Goal: Task Accomplishment & Management: Complete application form

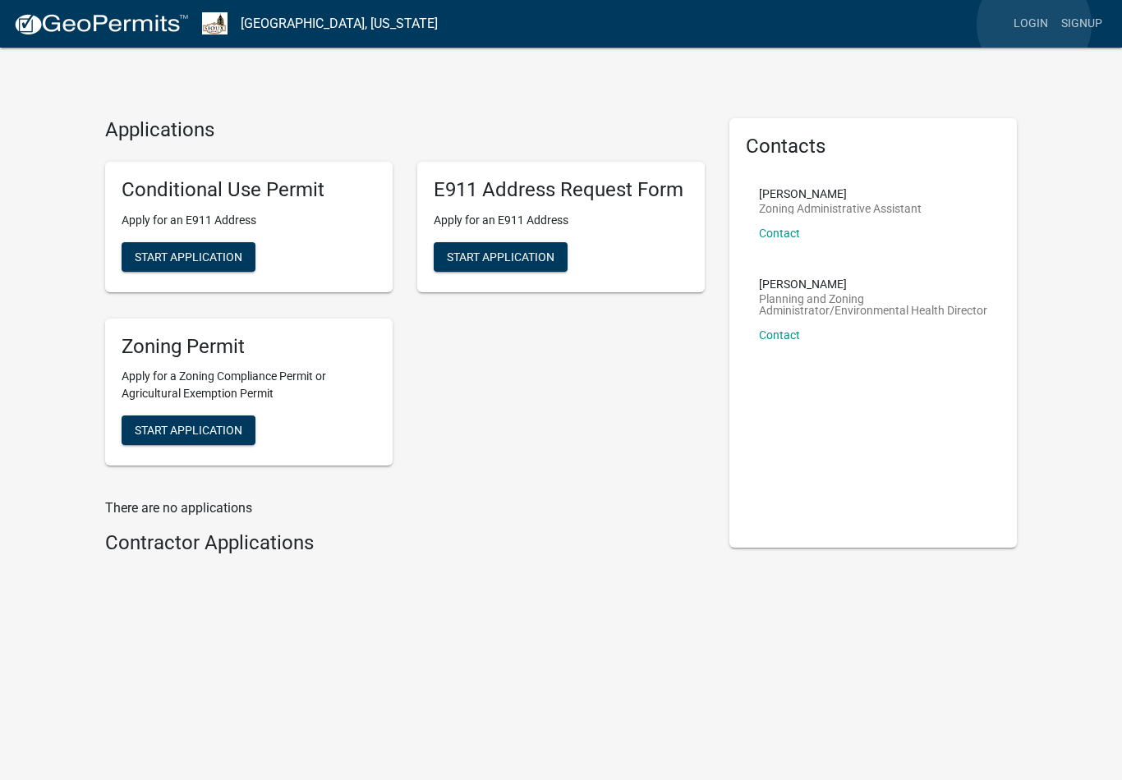
click at [1035, 25] on link "Login" at bounding box center [1031, 23] width 48 height 31
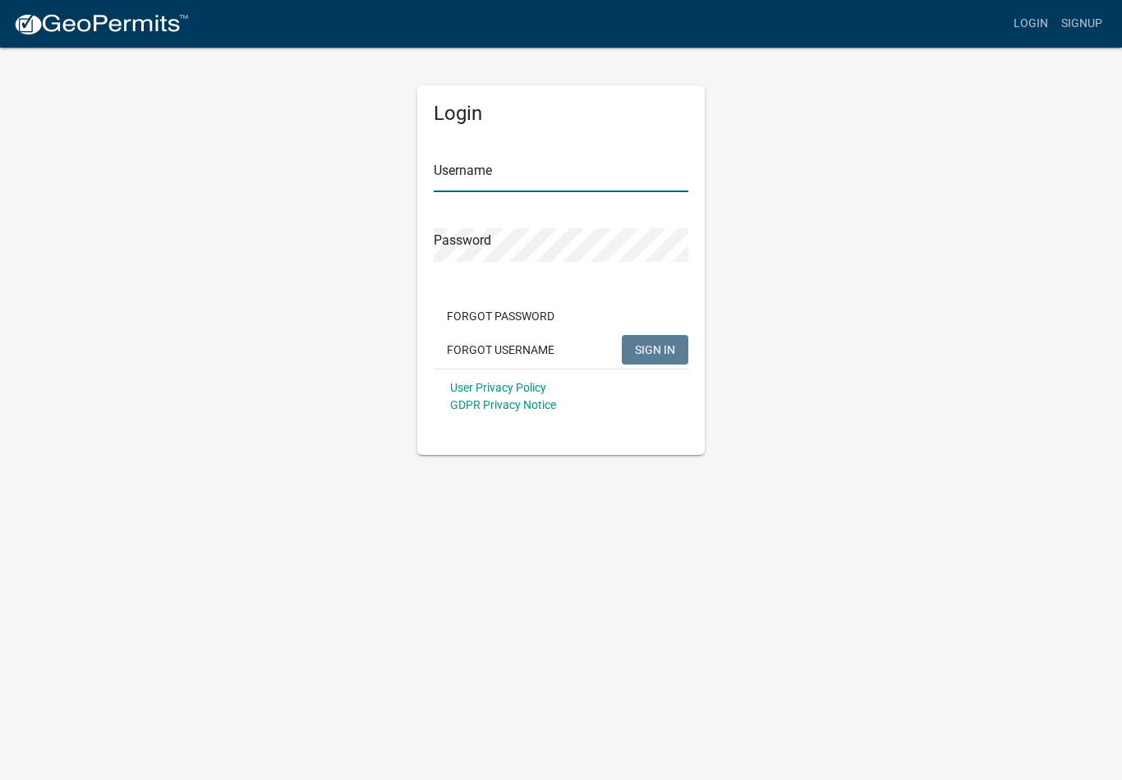
click at [558, 172] on input "Username" at bounding box center [561, 175] width 255 height 34
type input "eoolman"
click at [654, 349] on button "SIGN IN" at bounding box center [655, 350] width 67 height 30
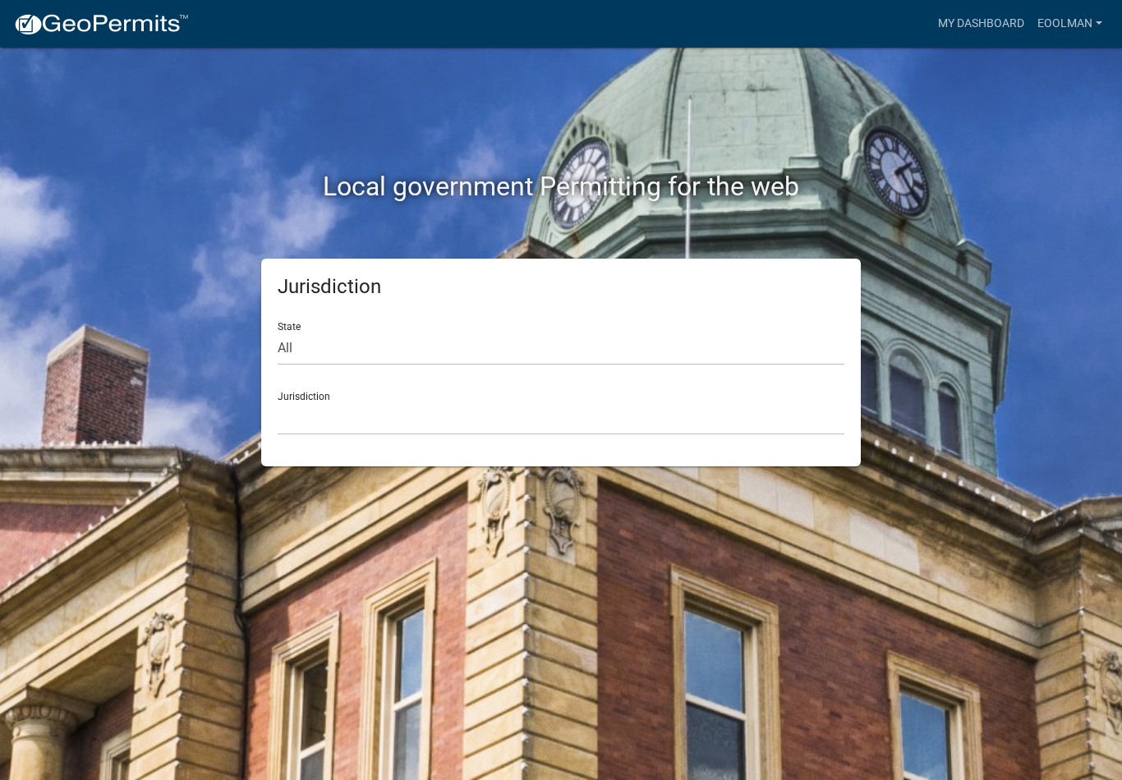
click at [1067, 25] on link "eoolman" at bounding box center [1070, 23] width 78 height 31
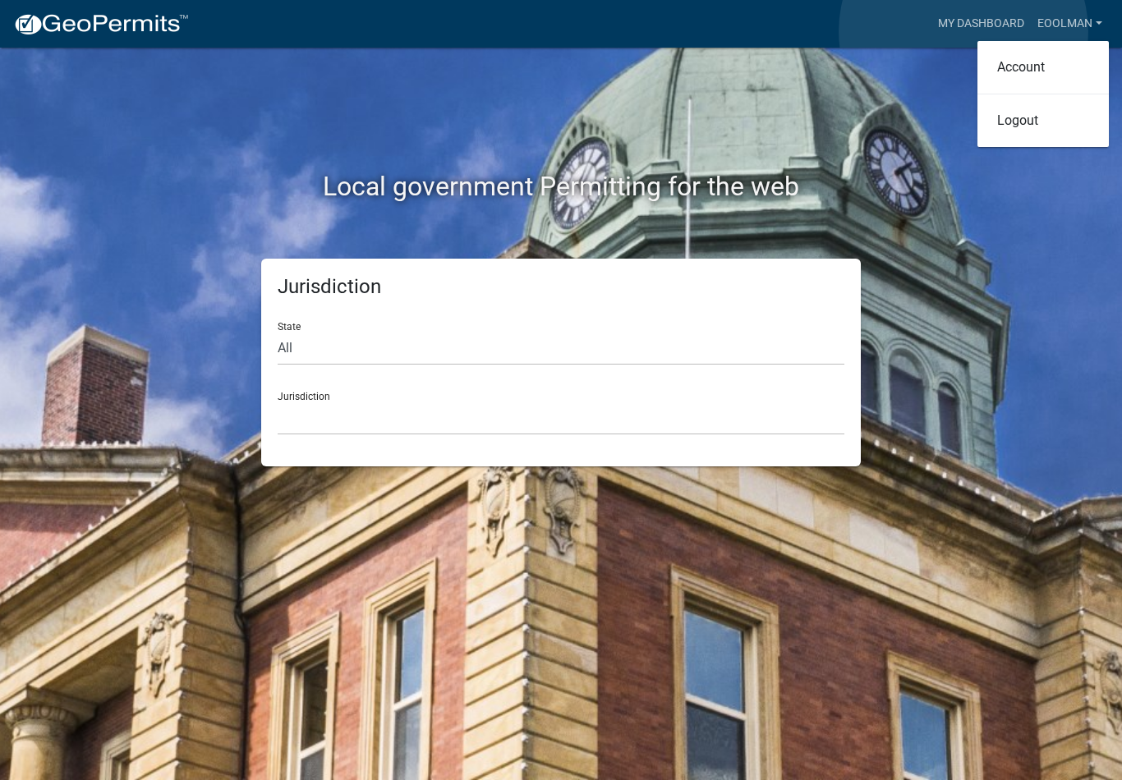
click at [963, 31] on link "My Dashboard" at bounding box center [980, 23] width 99 height 31
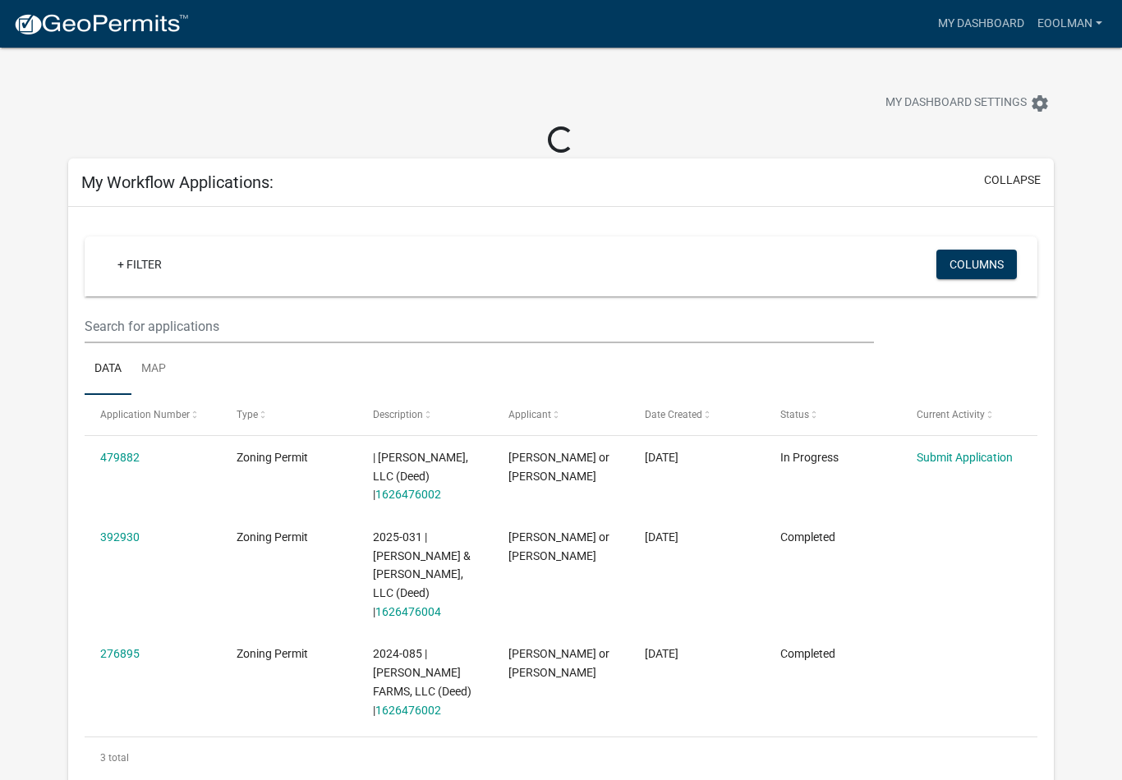
click at [415, 475] on span "| [PERSON_NAME] FARMS, LLC (Deed) | 1626476002" at bounding box center [420, 476] width 95 height 51
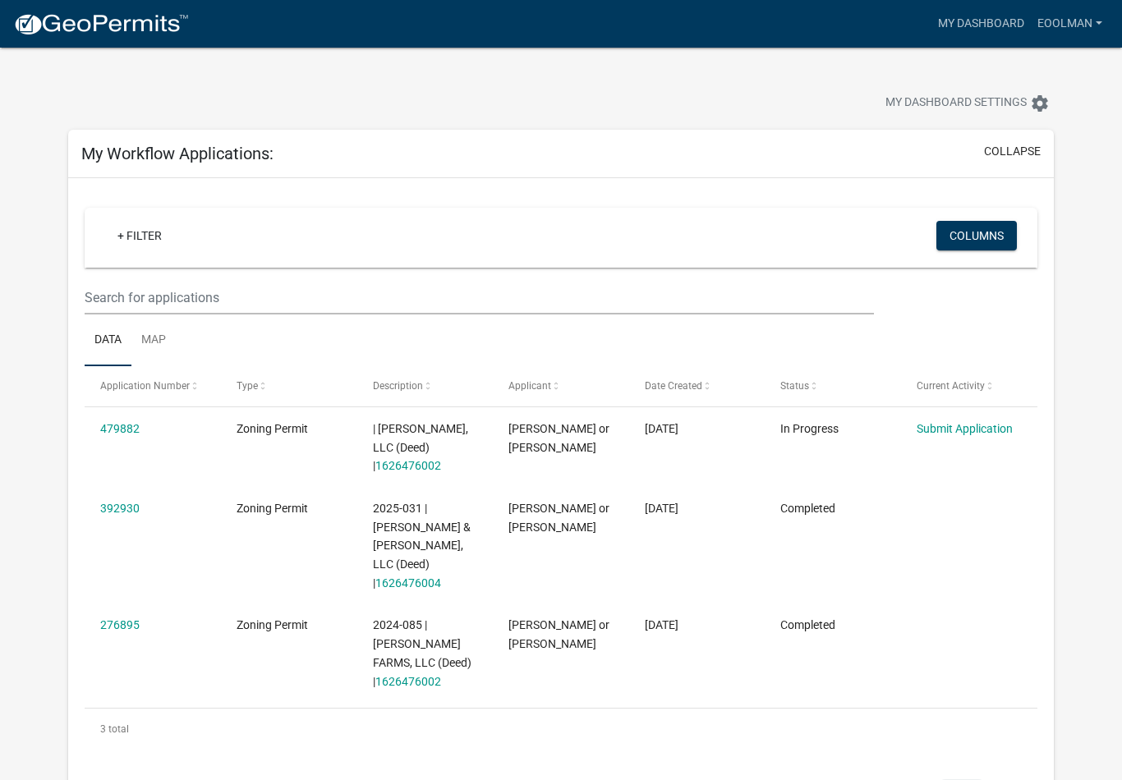
click at [413, 465] on link "1626476002" at bounding box center [408, 465] width 66 height 13
click at [99, 417] on datatable-body-cell "479882" at bounding box center [153, 447] width 136 height 80
click at [113, 426] on link "479882" at bounding box center [119, 428] width 39 height 13
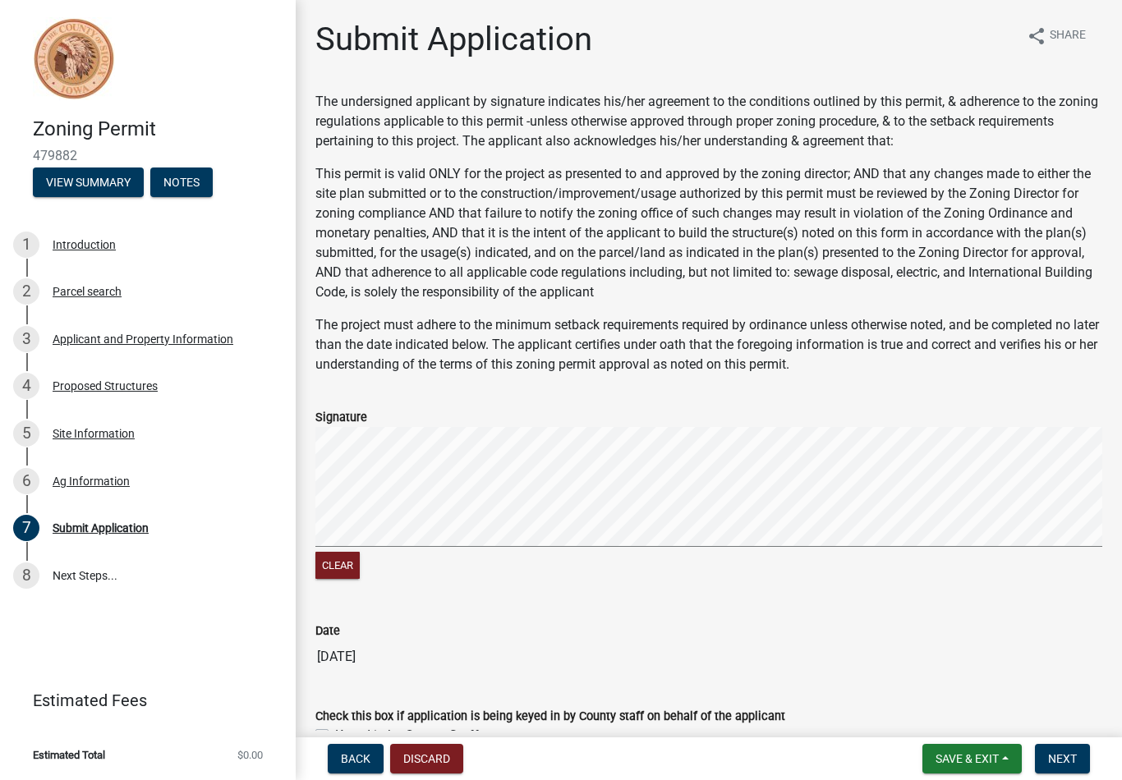
click at [103, 433] on div "Site Information" at bounding box center [94, 433] width 82 height 11
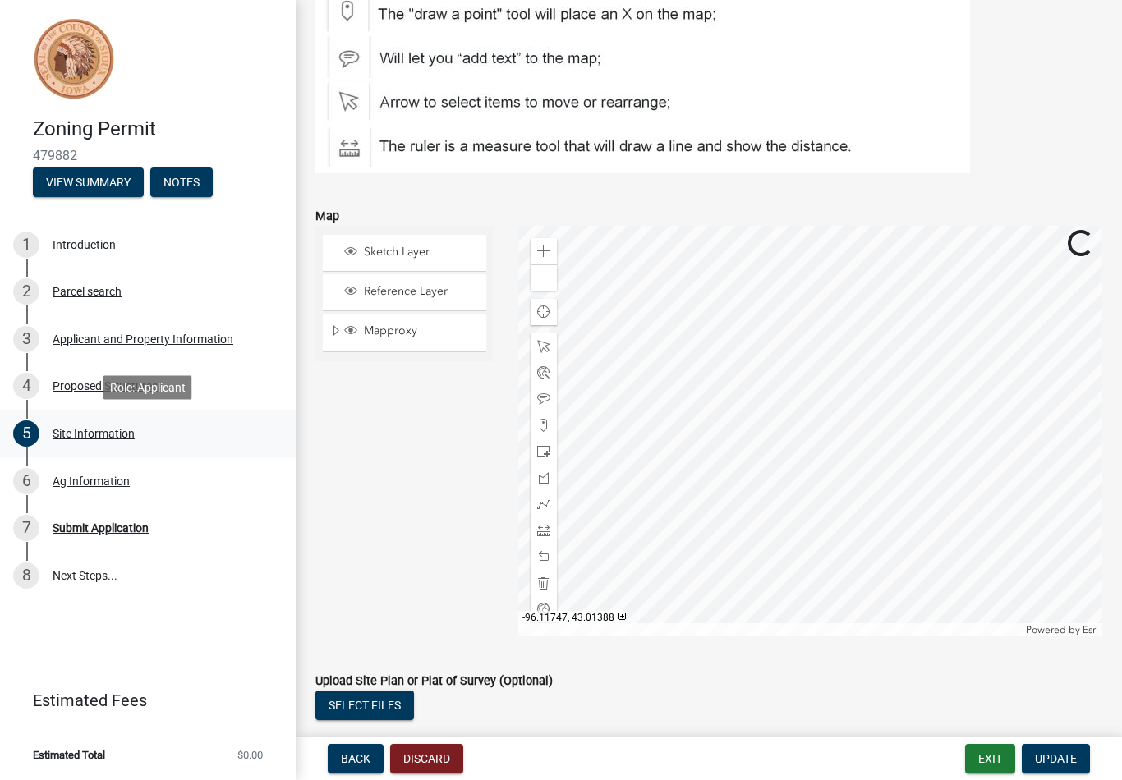
scroll to position [181, 0]
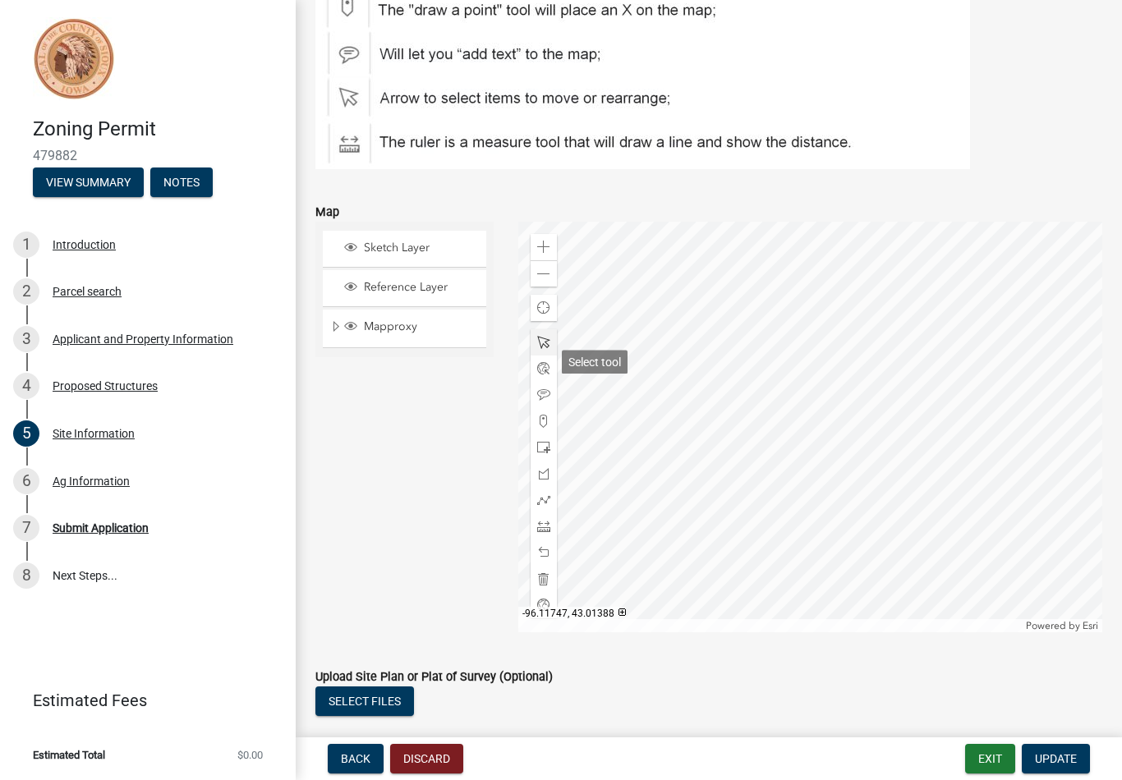
click at [543, 349] on span at bounding box center [543, 342] width 13 height 13
click at [544, 349] on span at bounding box center [543, 342] width 13 height 13
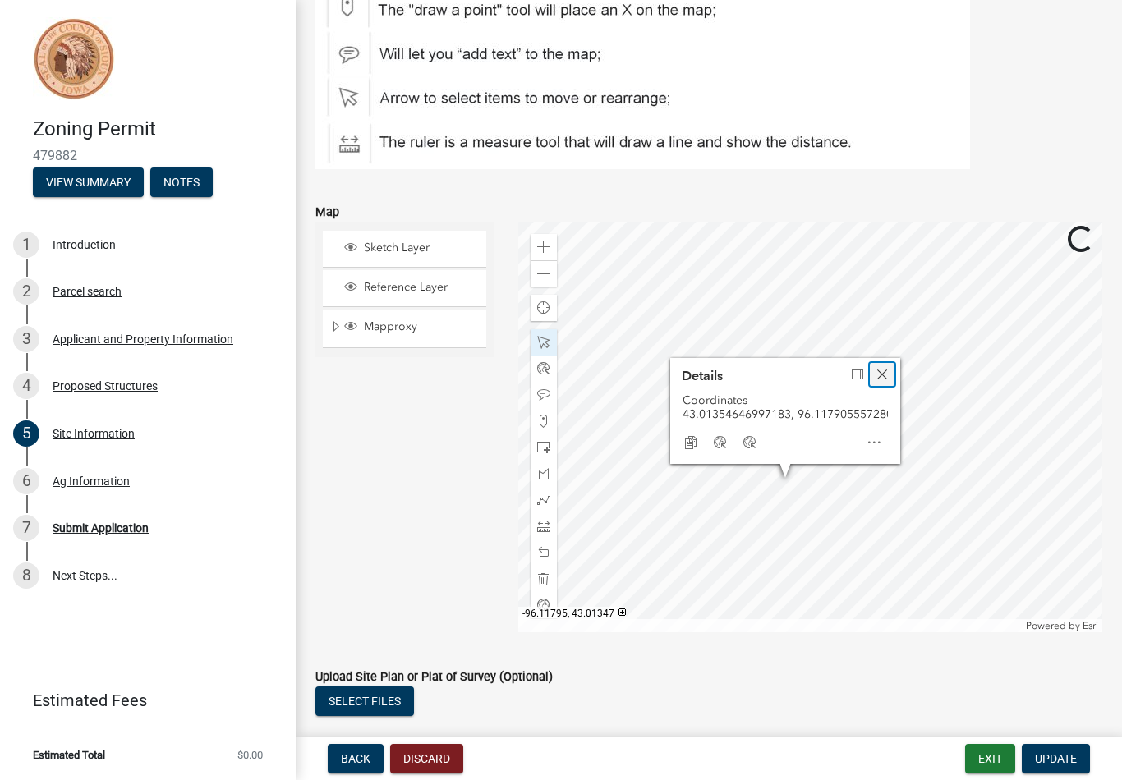
click at [884, 381] on span "Close" at bounding box center [881, 374] width 13 height 13
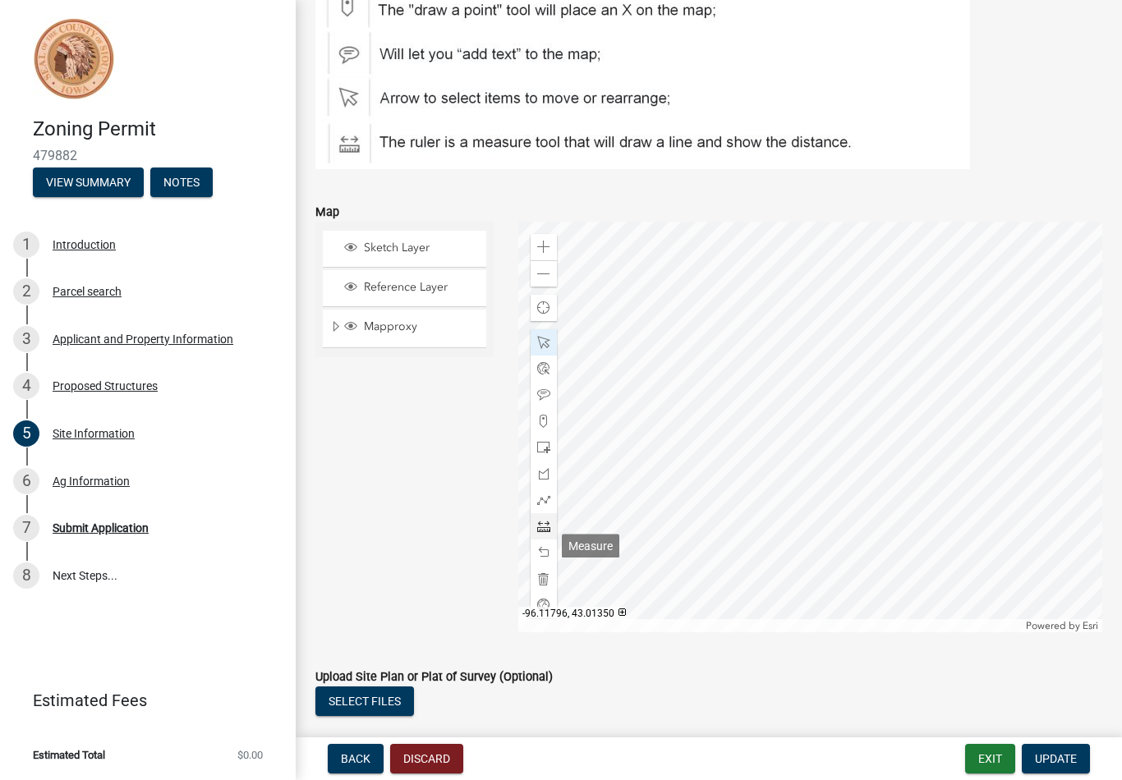
click at [545, 533] on span at bounding box center [543, 526] width 13 height 13
click at [542, 375] on div at bounding box center [543, 369] width 26 height 26
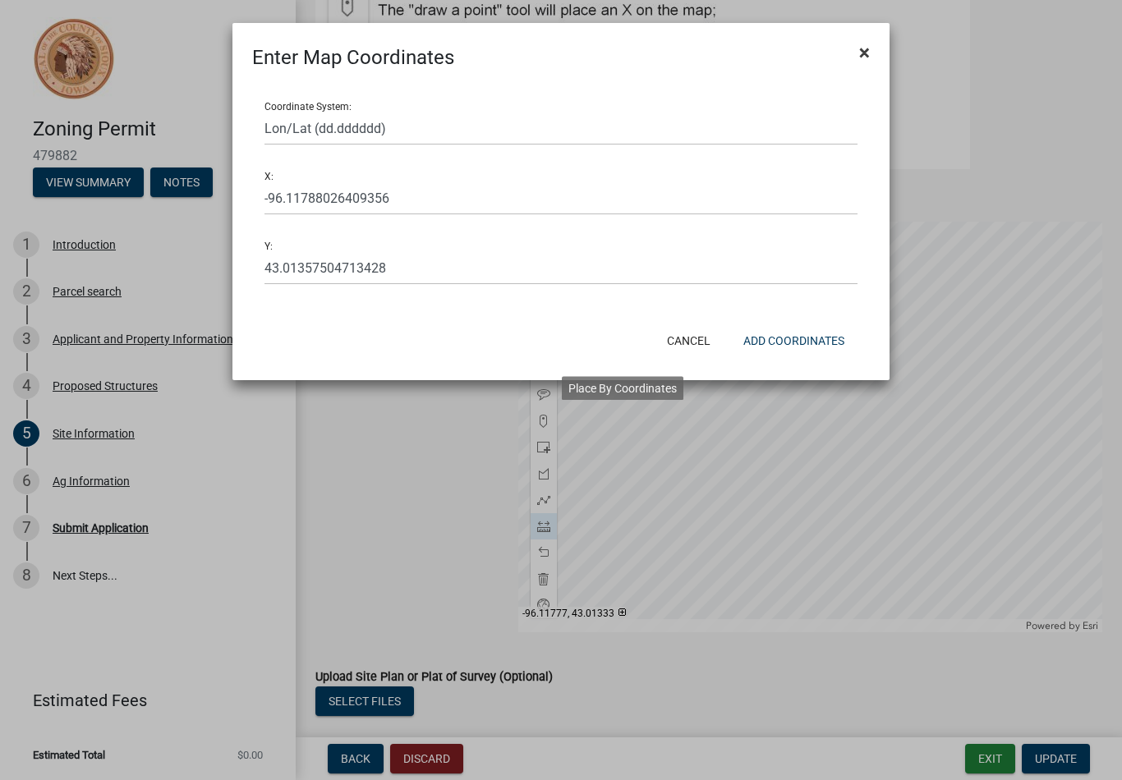
click at [866, 46] on span "×" at bounding box center [864, 52] width 11 height 23
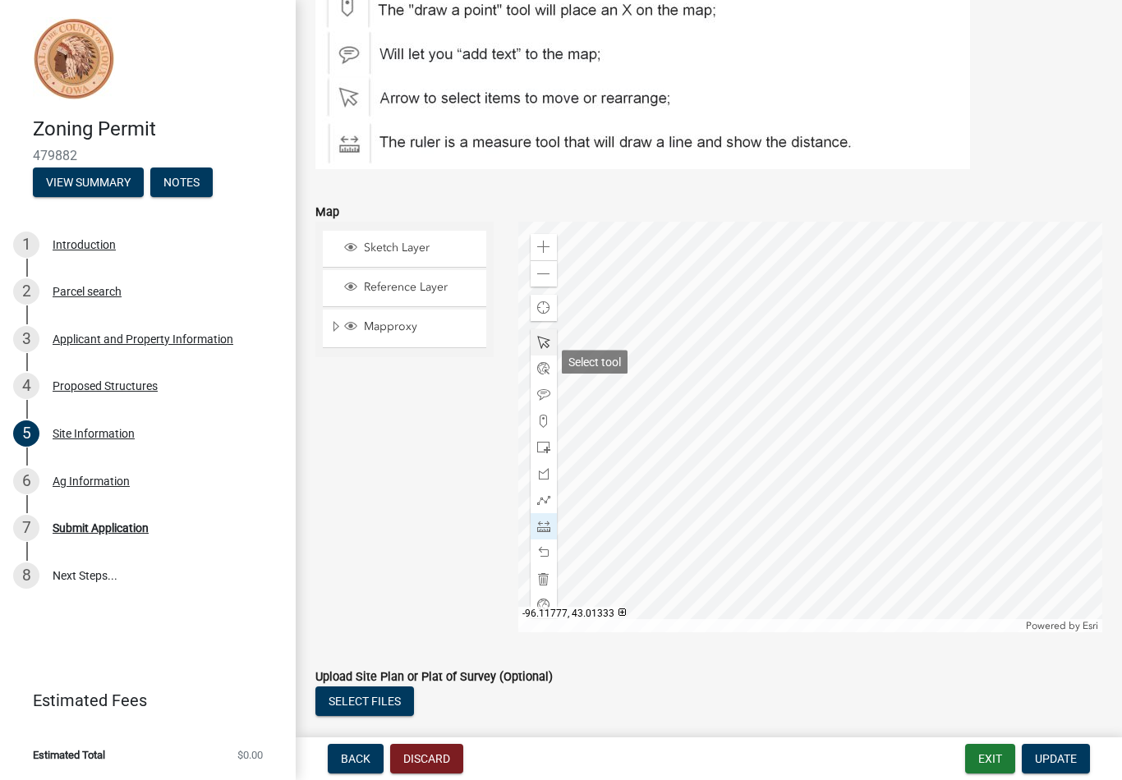
click at [545, 356] on div at bounding box center [543, 342] width 26 height 26
click at [553, 356] on div at bounding box center [543, 342] width 26 height 26
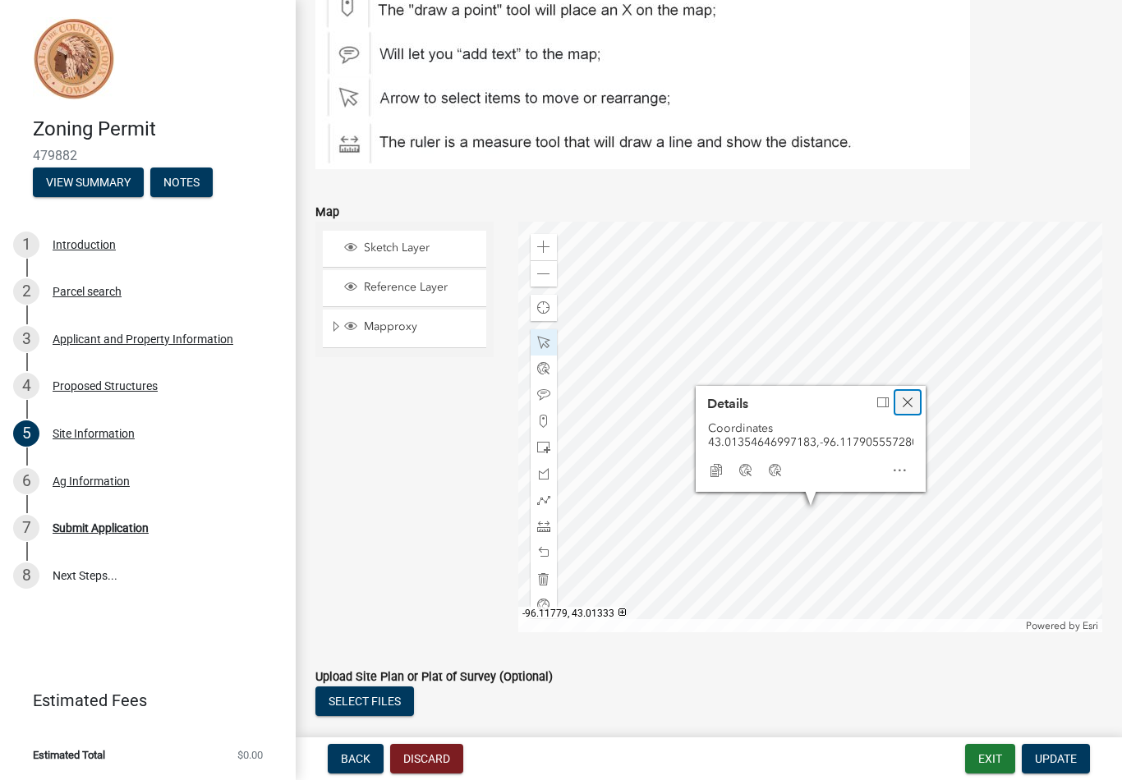
click at [908, 409] on span "Close" at bounding box center [907, 402] width 13 height 13
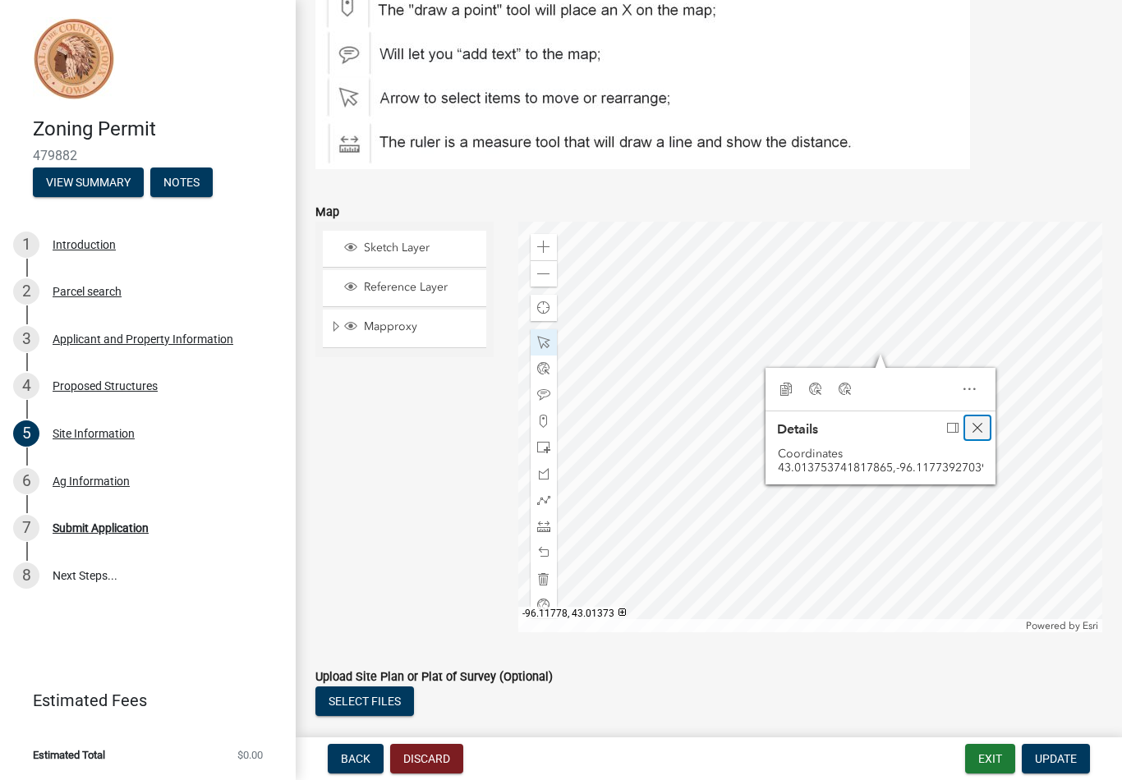
click at [980, 434] on span "Close" at bounding box center [977, 427] width 13 height 13
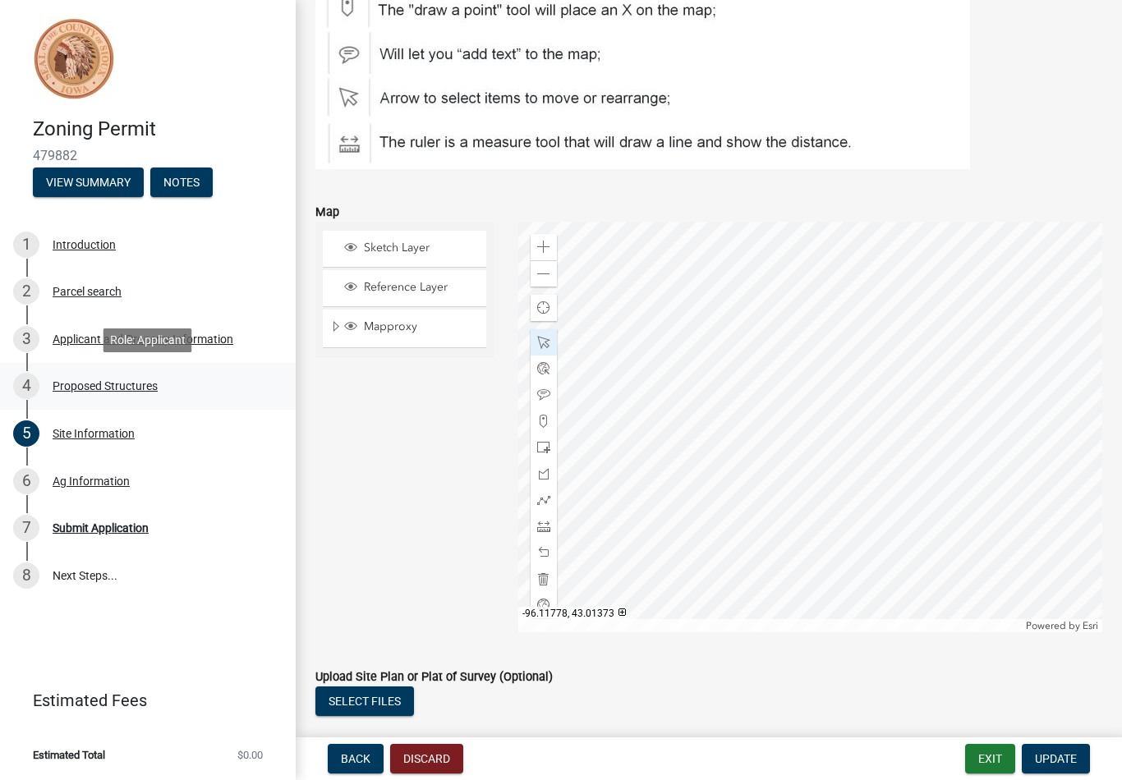
click at [156, 393] on div "4 Proposed Structures" at bounding box center [141, 386] width 256 height 26
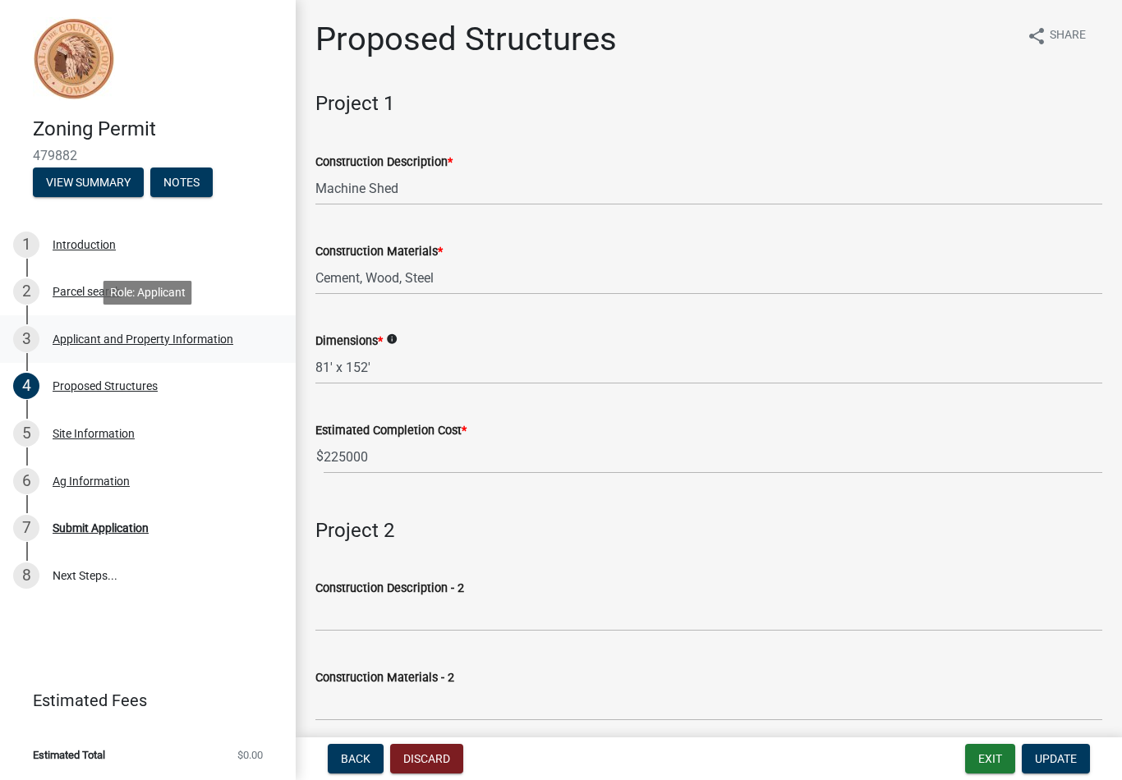
click at [226, 351] on div "3 Applicant and Property Information" at bounding box center [141, 339] width 256 height 26
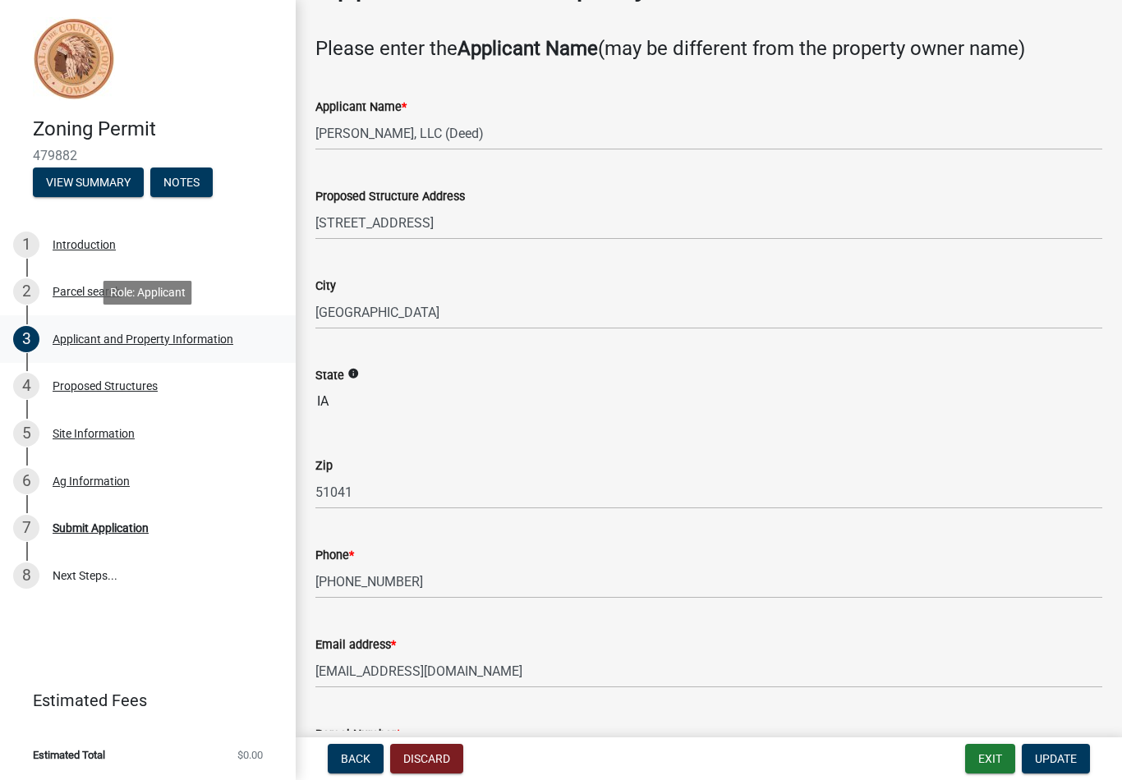
scroll to position [51, 0]
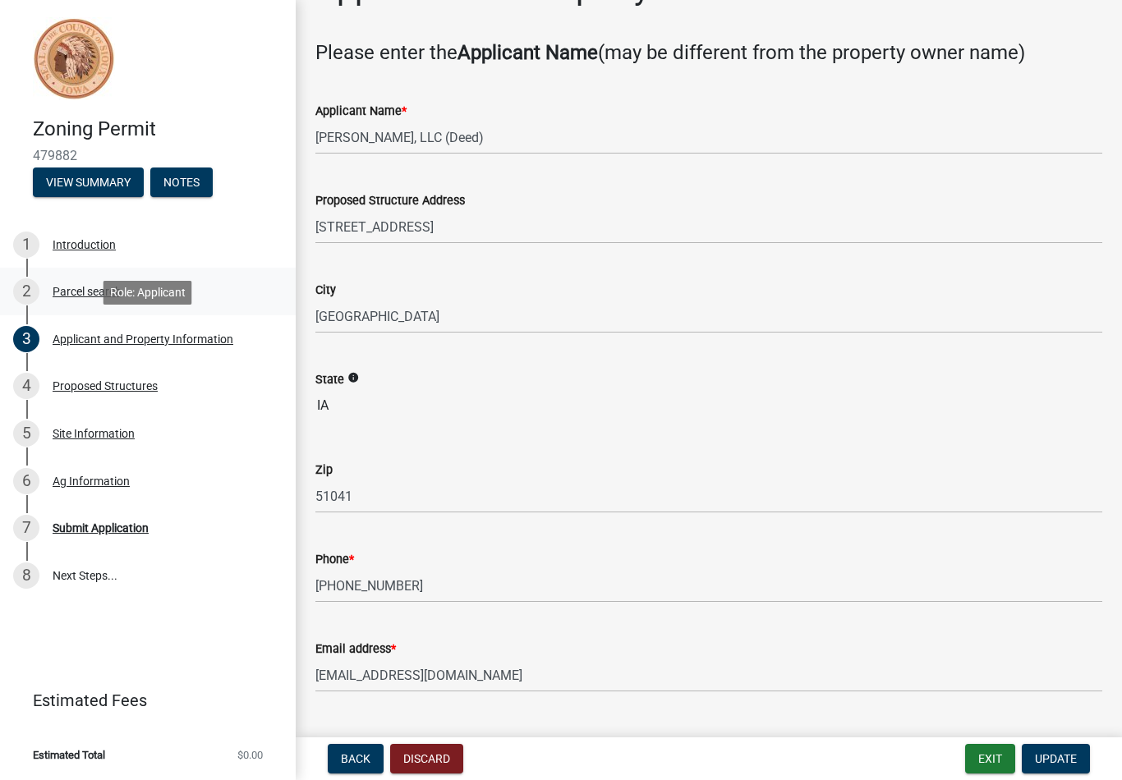
click at [62, 286] on div "Parcel search" at bounding box center [87, 291] width 69 height 11
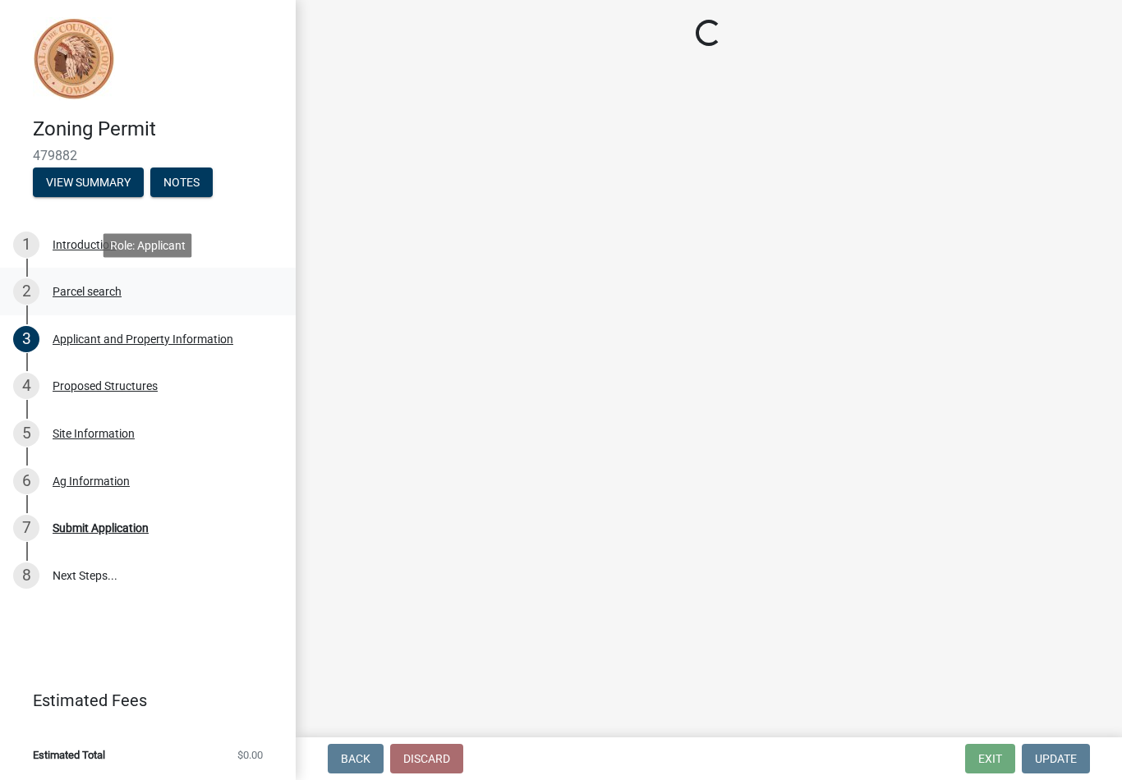
scroll to position [0, 0]
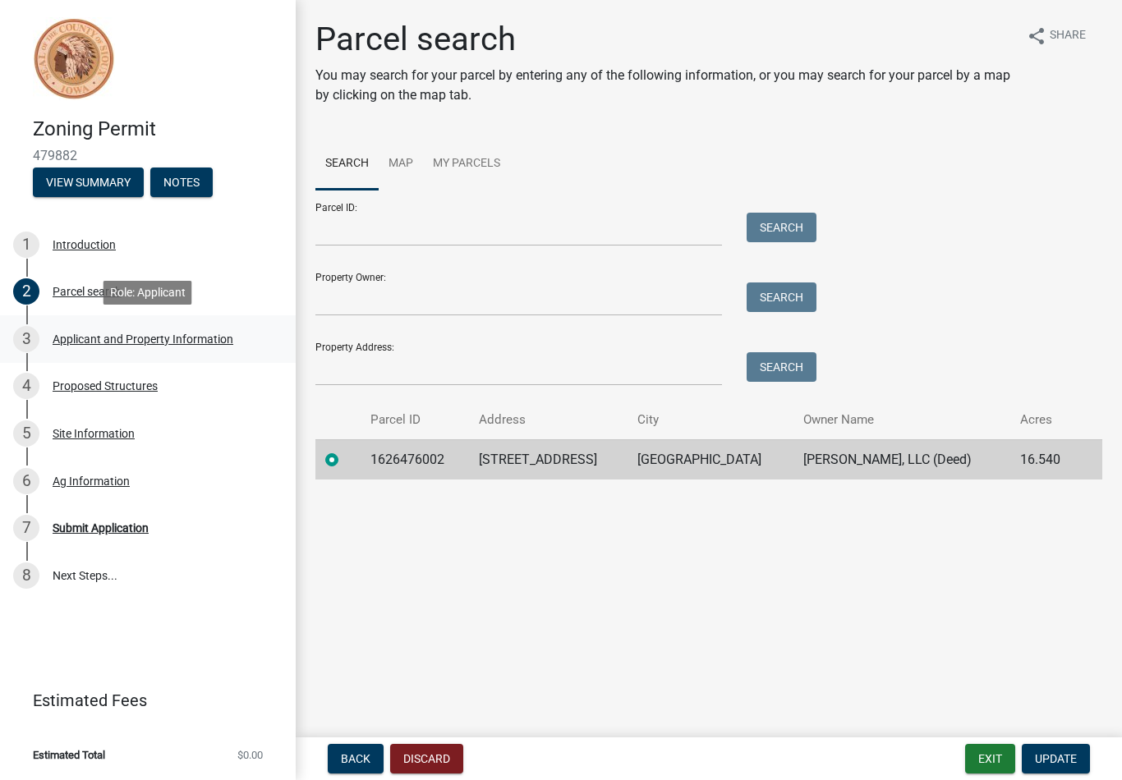
click at [67, 333] on div "Applicant and Property Information" at bounding box center [143, 338] width 181 height 11
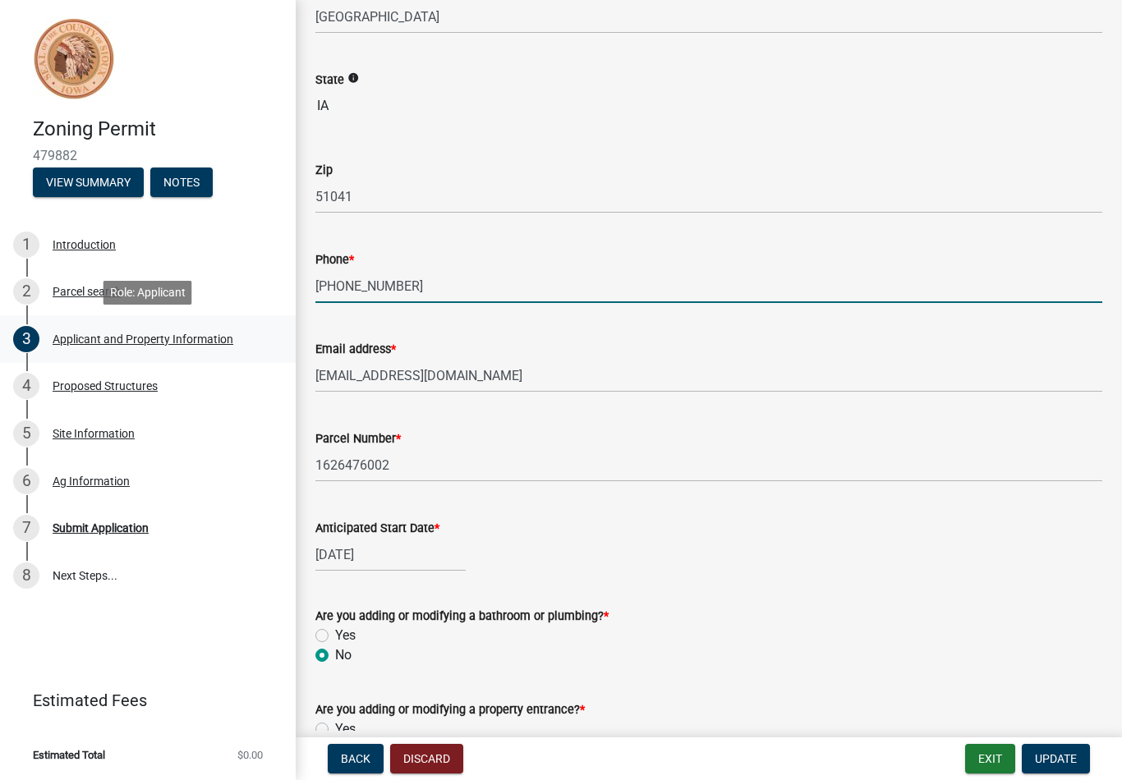
scroll to position [397, 0]
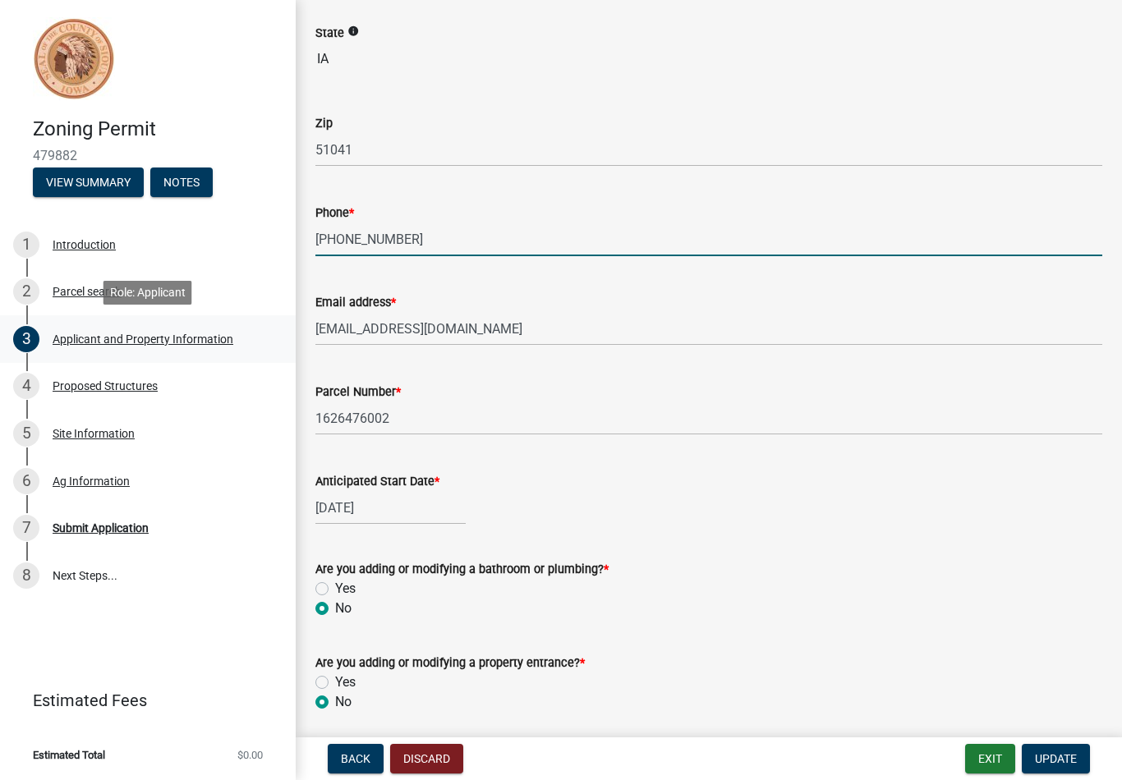
select select "9"
select select "2025"
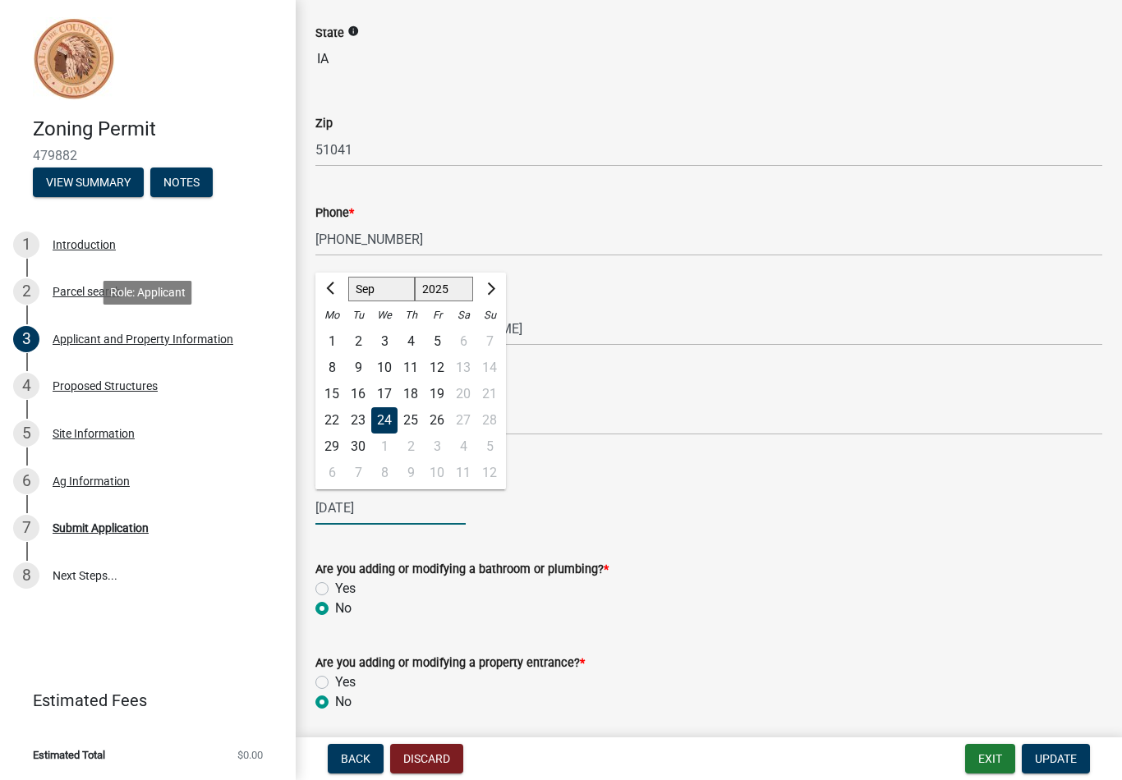
click at [359, 425] on div "23" at bounding box center [358, 420] width 26 height 26
type input "[DATE]"
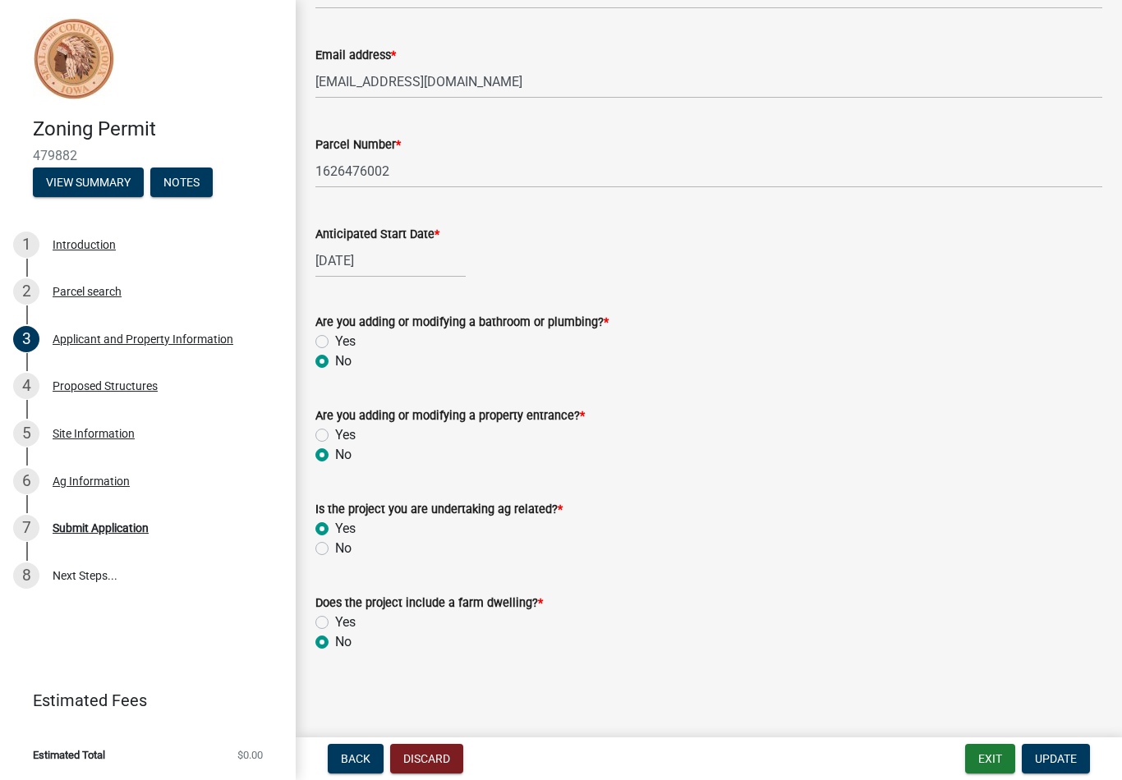
scroll to position [644, 0]
click at [119, 484] on div "Ag Information" at bounding box center [91, 480] width 77 height 11
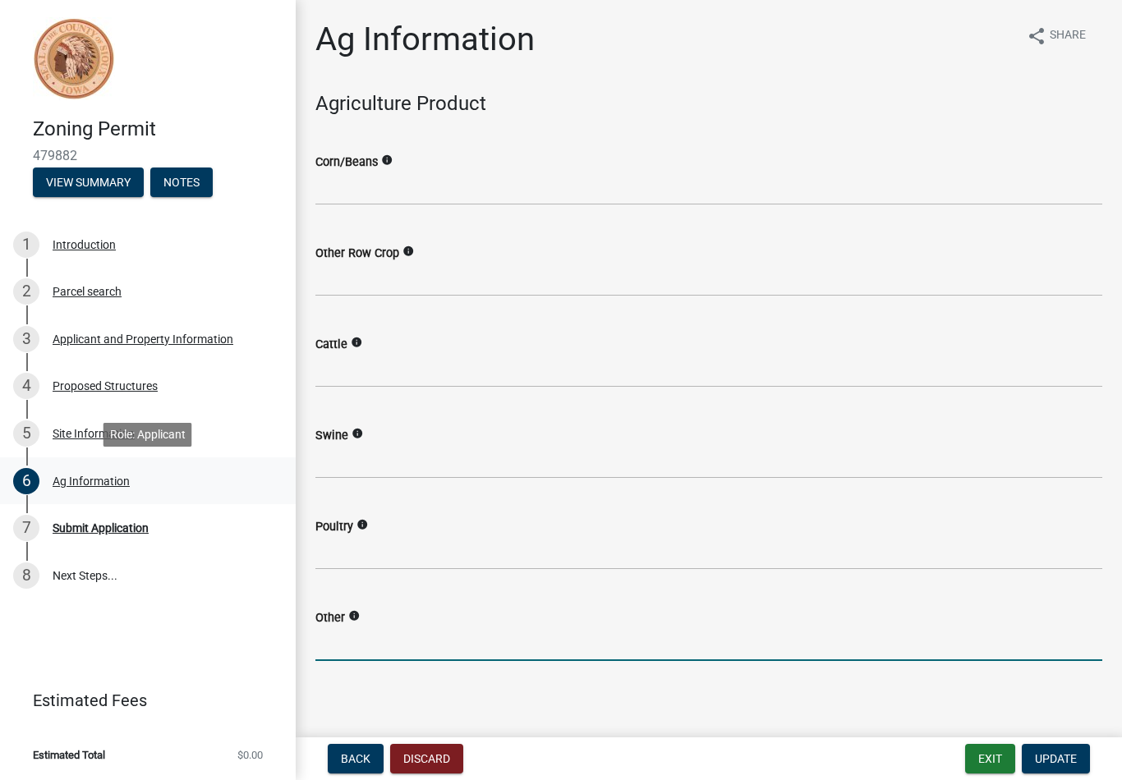
type input "O"
click at [109, 525] on div "Submit Application" at bounding box center [101, 527] width 96 height 11
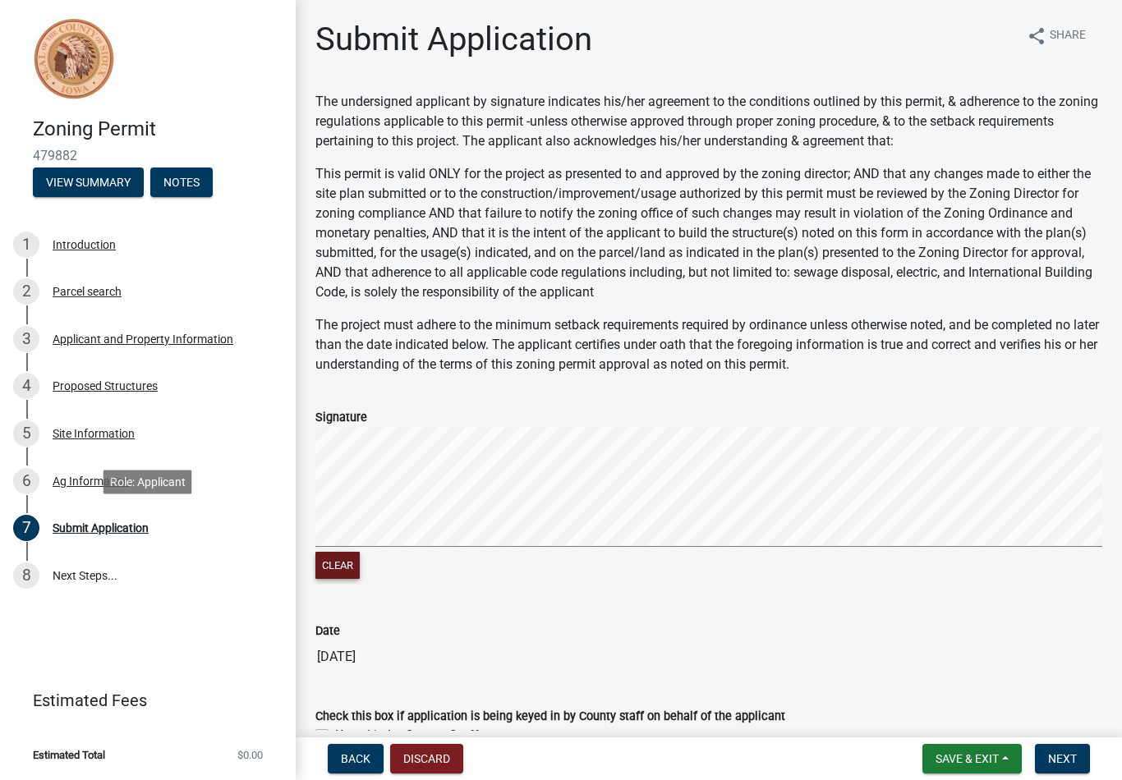
click at [335, 569] on button "Clear" at bounding box center [337, 565] width 44 height 27
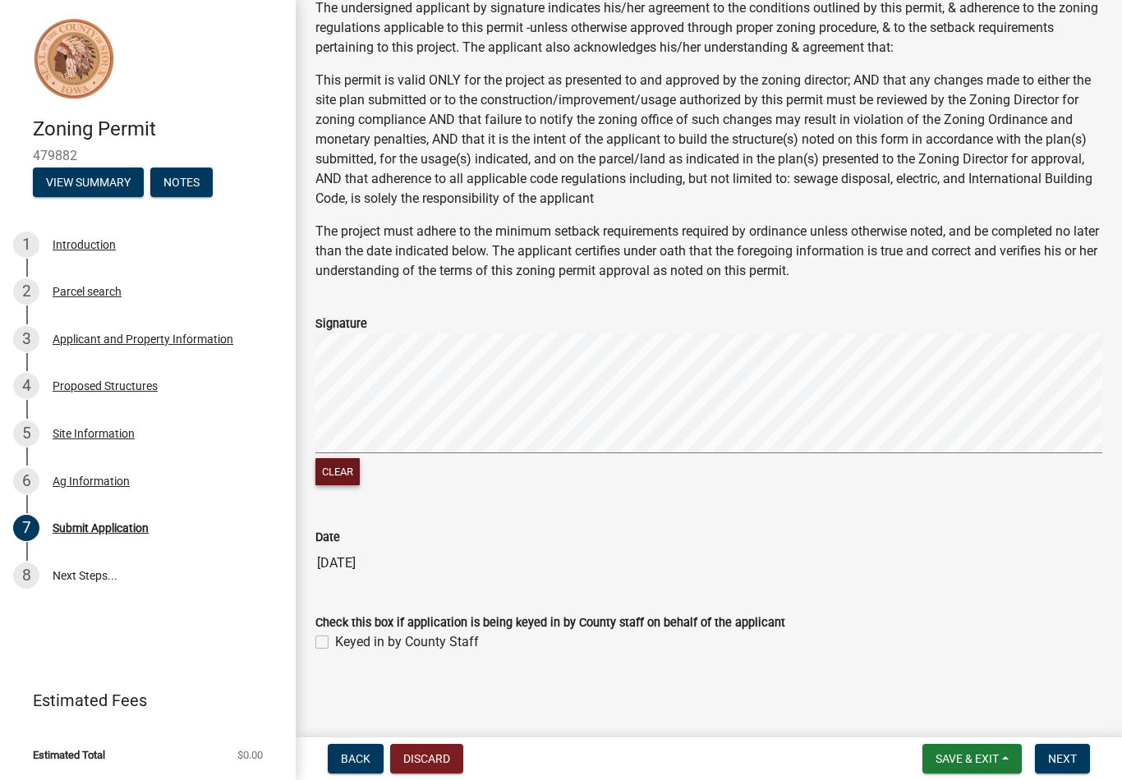
scroll to position [93, 0]
click at [1053, 757] on span "Next" at bounding box center [1062, 758] width 29 height 13
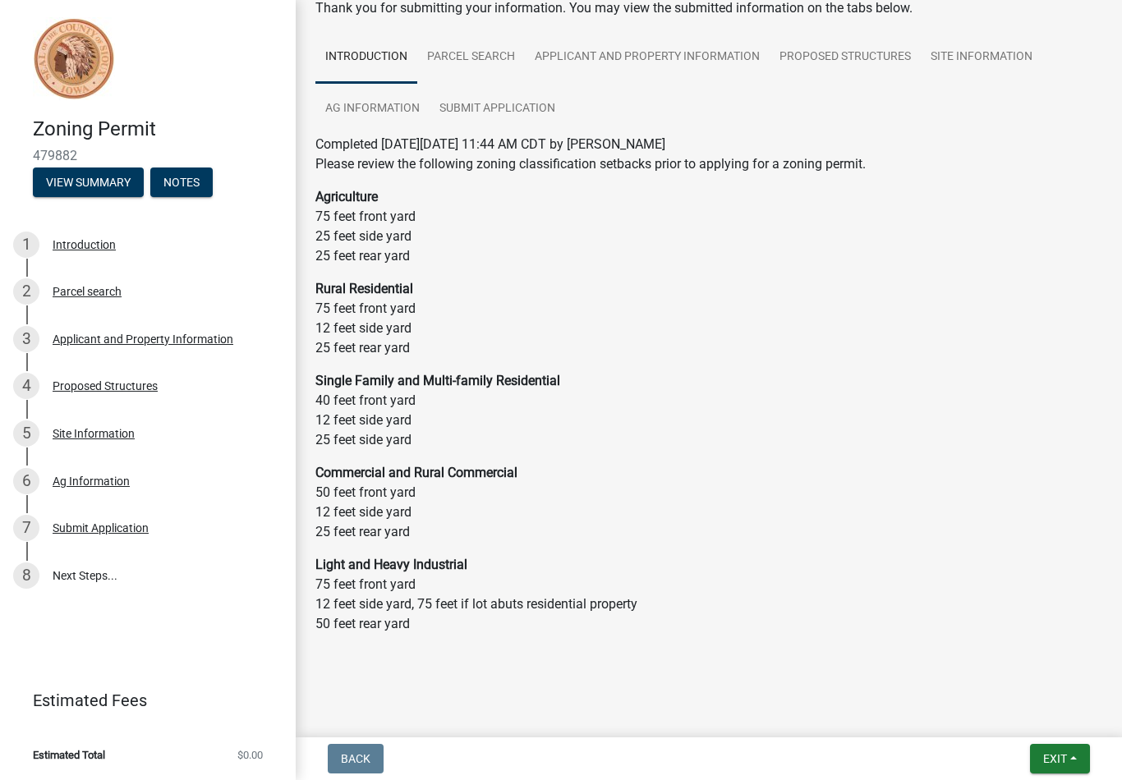
scroll to position [94, 0]
click at [1043, 760] on span "Exit" at bounding box center [1055, 758] width 24 height 13
click at [998, 684] on button "Save" at bounding box center [1024, 676] width 131 height 39
click at [103, 535] on div "7 Submit Application" at bounding box center [141, 528] width 256 height 26
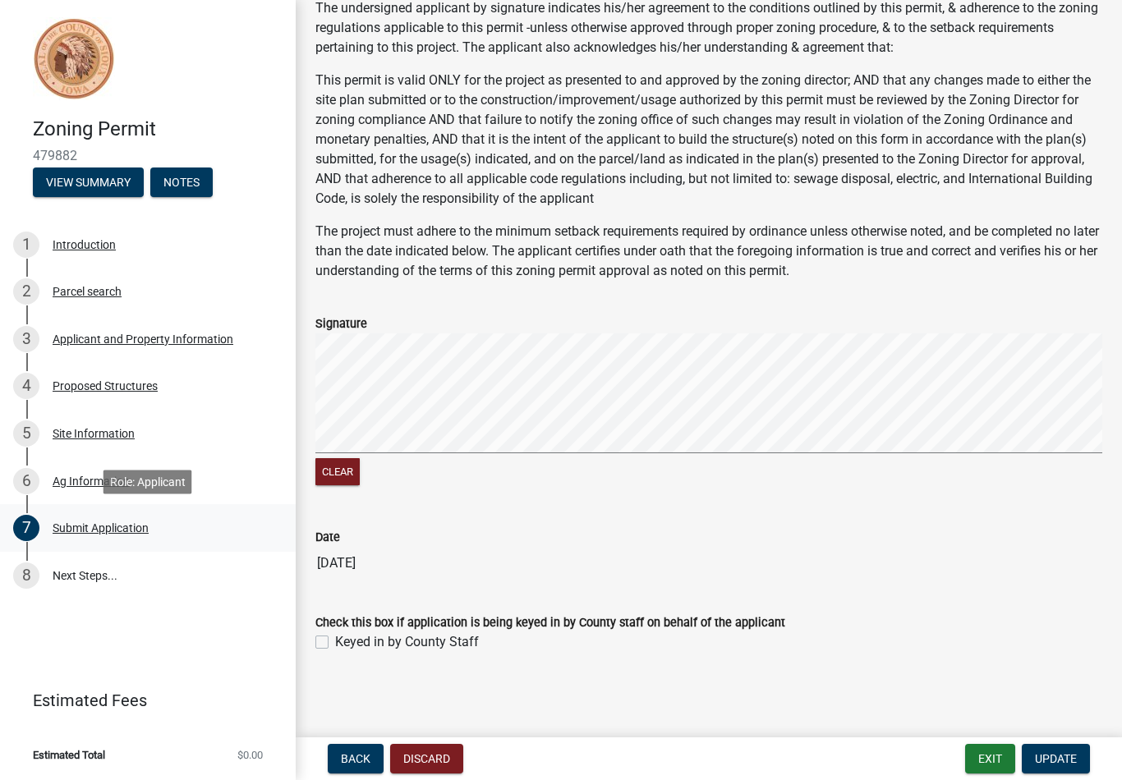
scroll to position [93, 0]
click at [1037, 767] on button "Update" at bounding box center [1055, 759] width 68 height 30
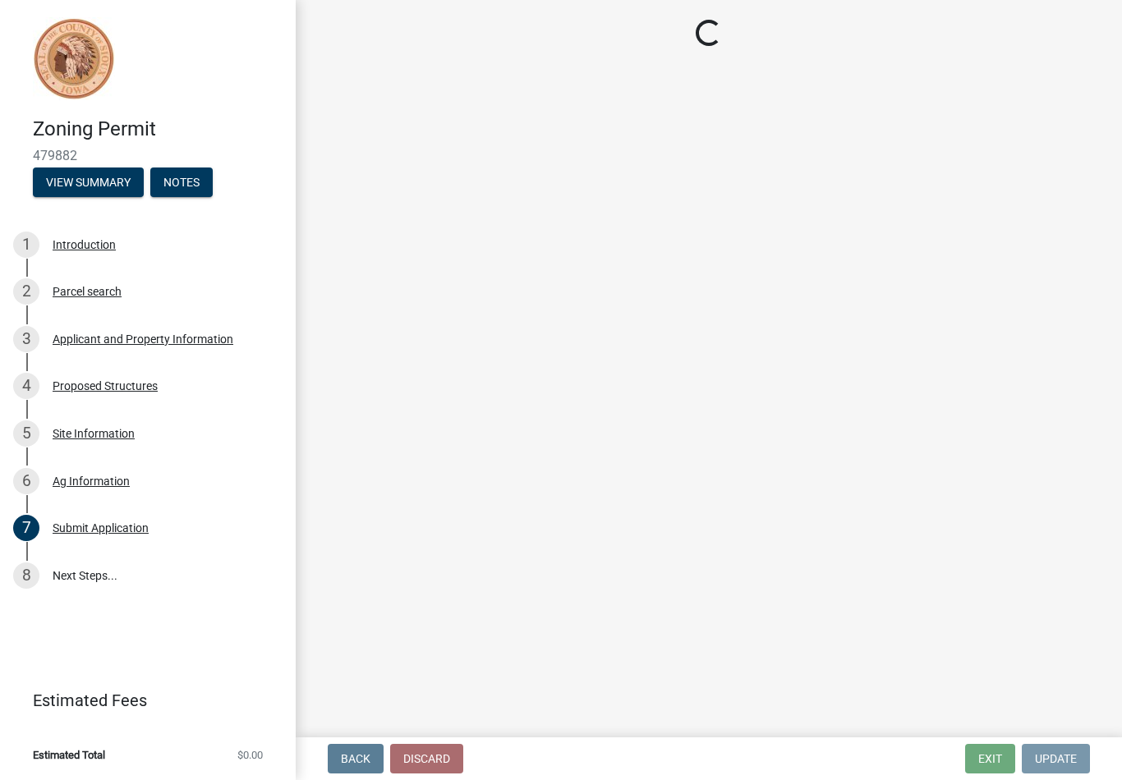
scroll to position [0, 0]
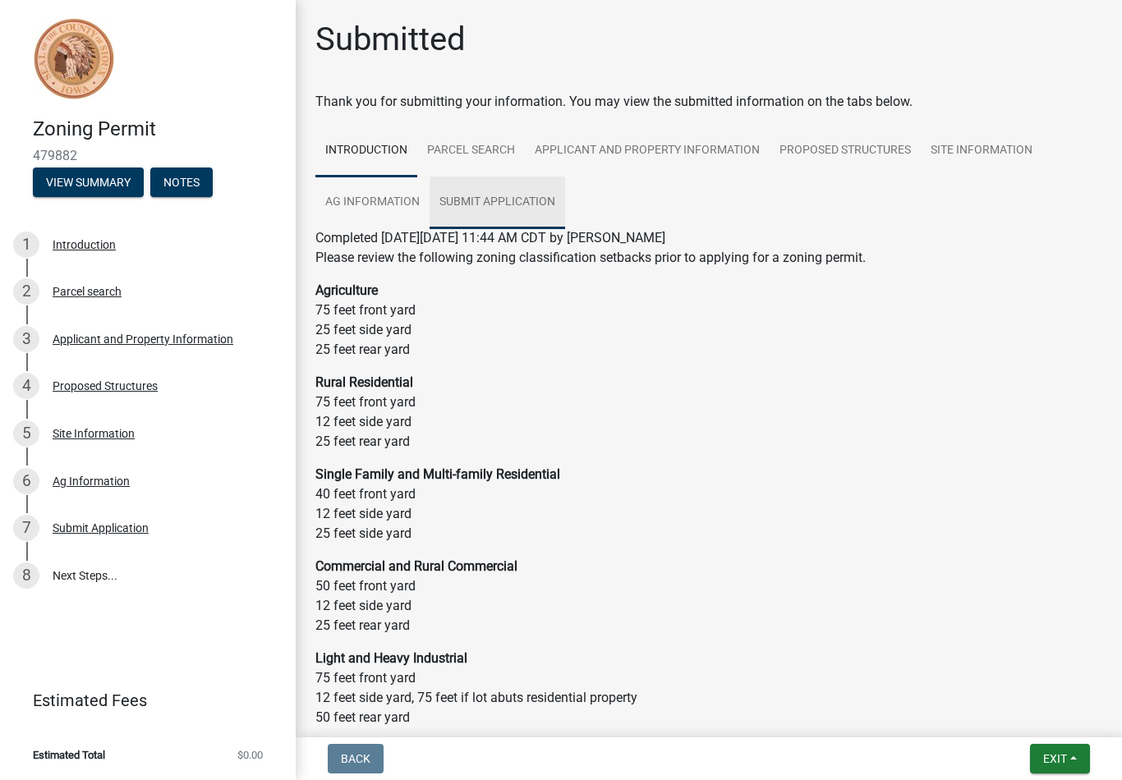
click at [513, 207] on link "Submit Application" at bounding box center [496, 203] width 135 height 53
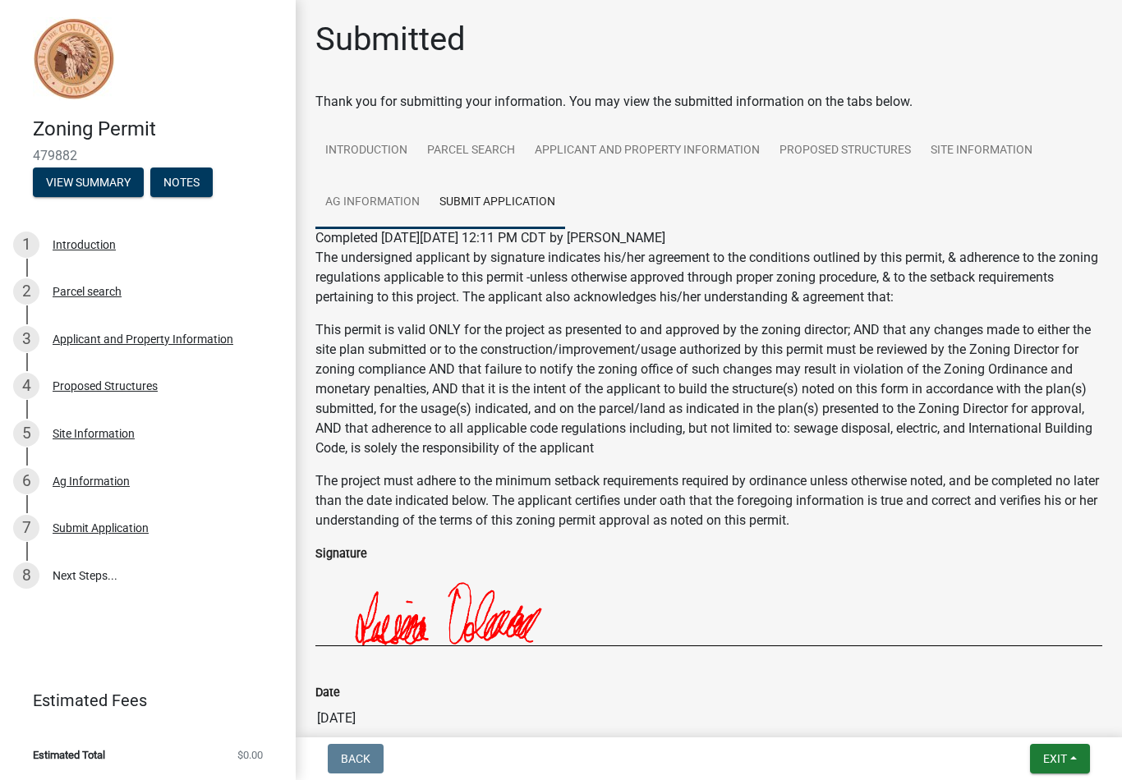
click at [388, 204] on link "Ag Information" at bounding box center [372, 203] width 114 height 53
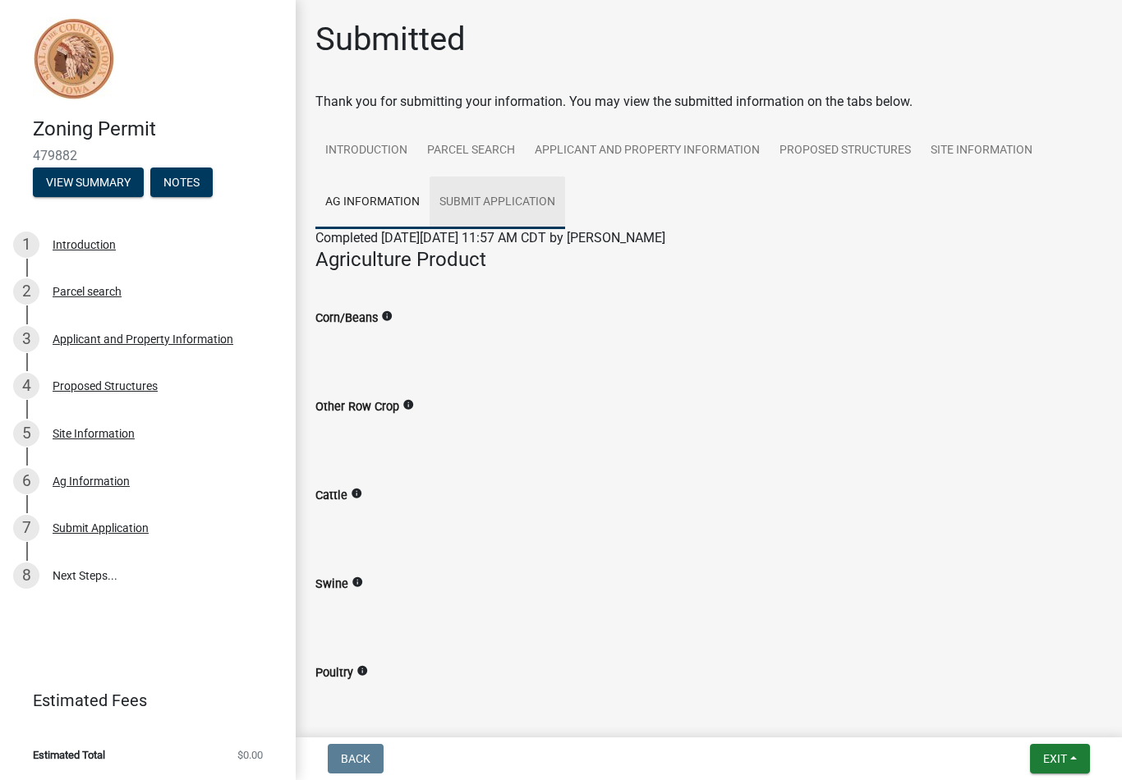
click at [527, 209] on link "Submit Application" at bounding box center [496, 203] width 135 height 53
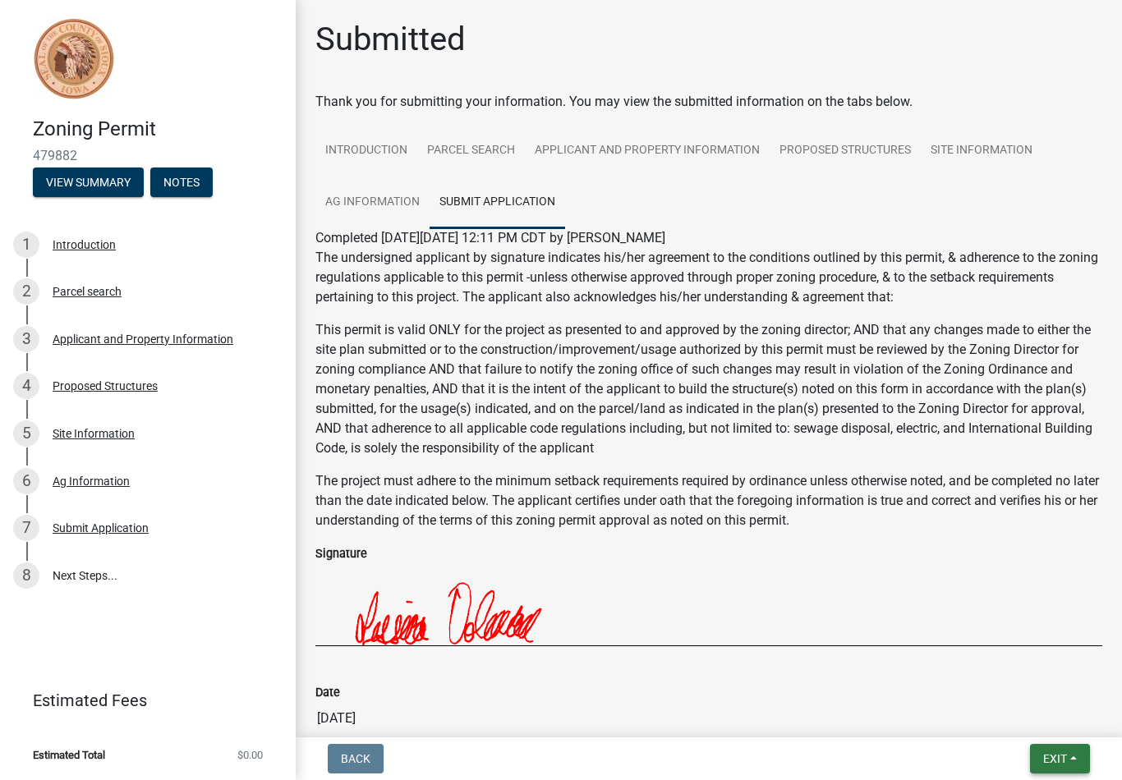
click at [1044, 759] on span "Exit" at bounding box center [1055, 758] width 24 height 13
click at [1014, 720] on button "Save & Exit" at bounding box center [1024, 715] width 131 height 39
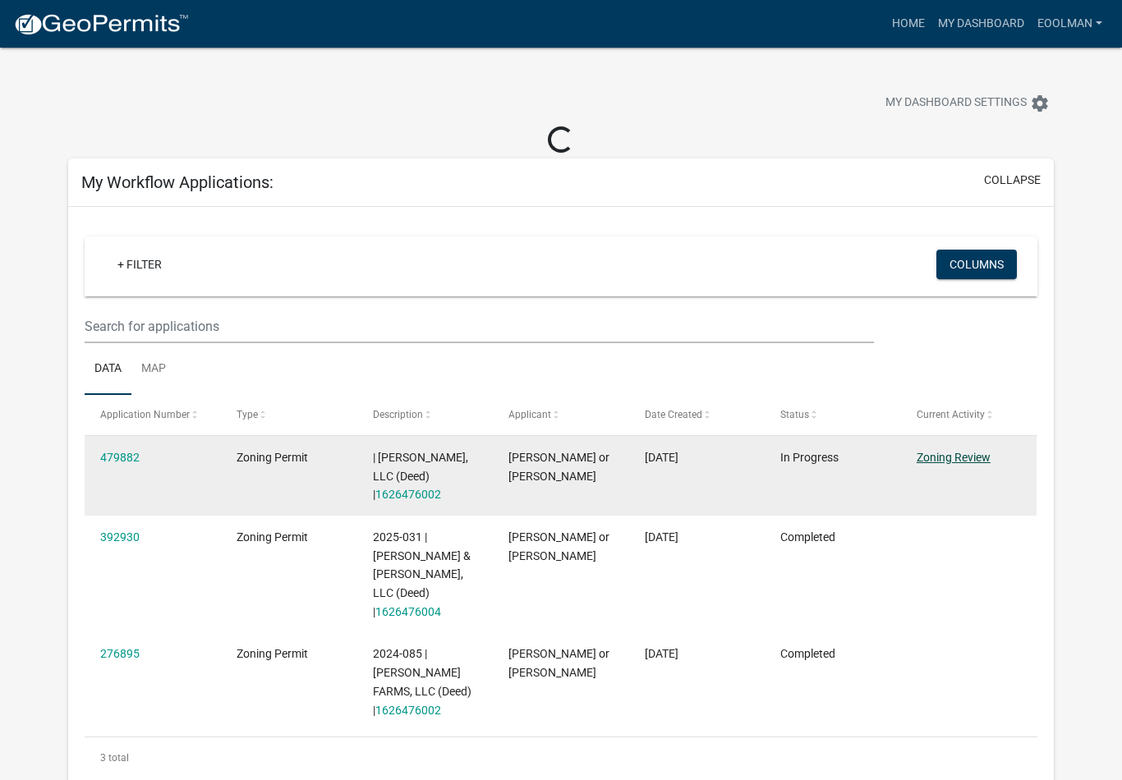
click at [953, 463] on link "Zoning Review" at bounding box center [953, 457] width 74 height 13
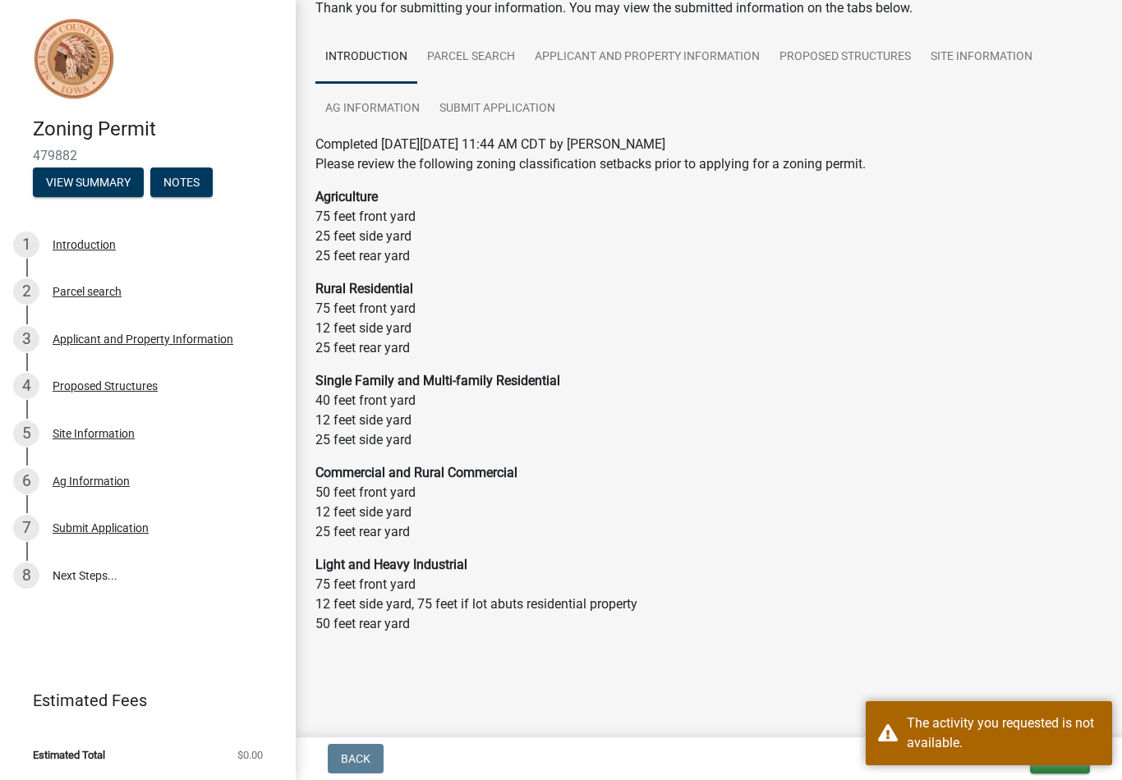
scroll to position [94, 0]
click at [191, 194] on button "Notes" at bounding box center [181, 183] width 62 height 30
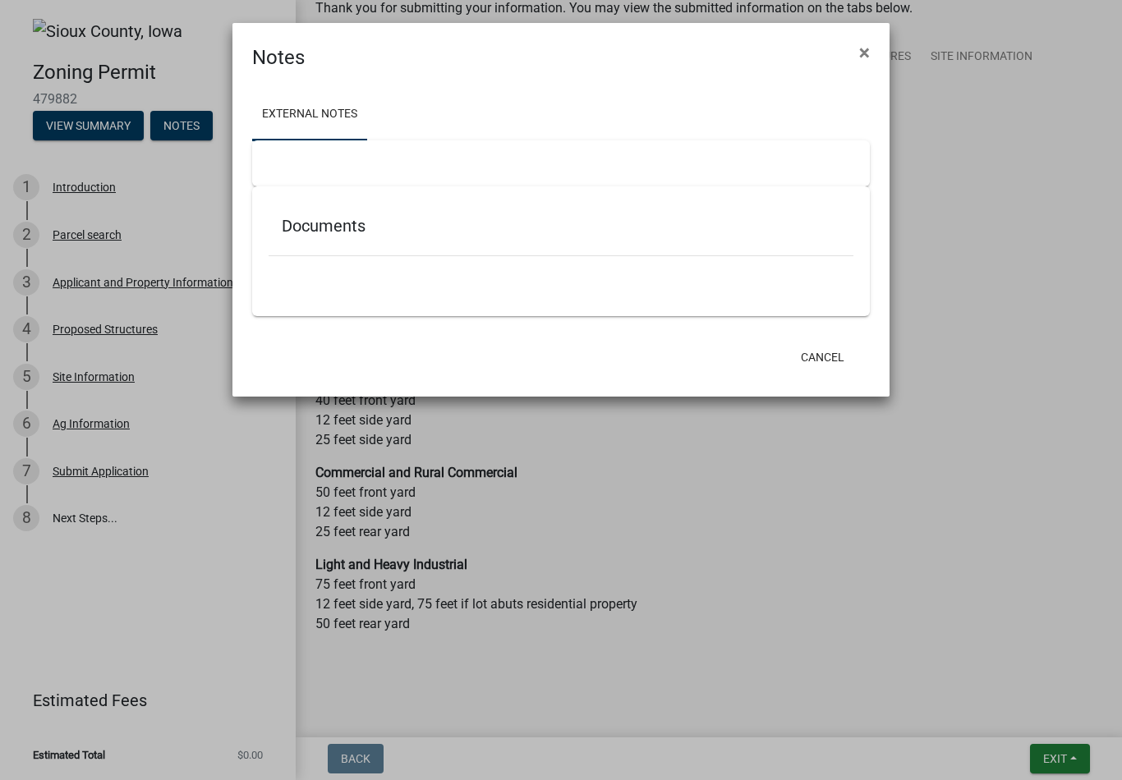
click at [397, 168] on div at bounding box center [560, 163] width 617 height 46
click at [392, 268] on div at bounding box center [561, 264] width 585 height 17
click at [823, 367] on button "Cancel" at bounding box center [822, 357] width 70 height 30
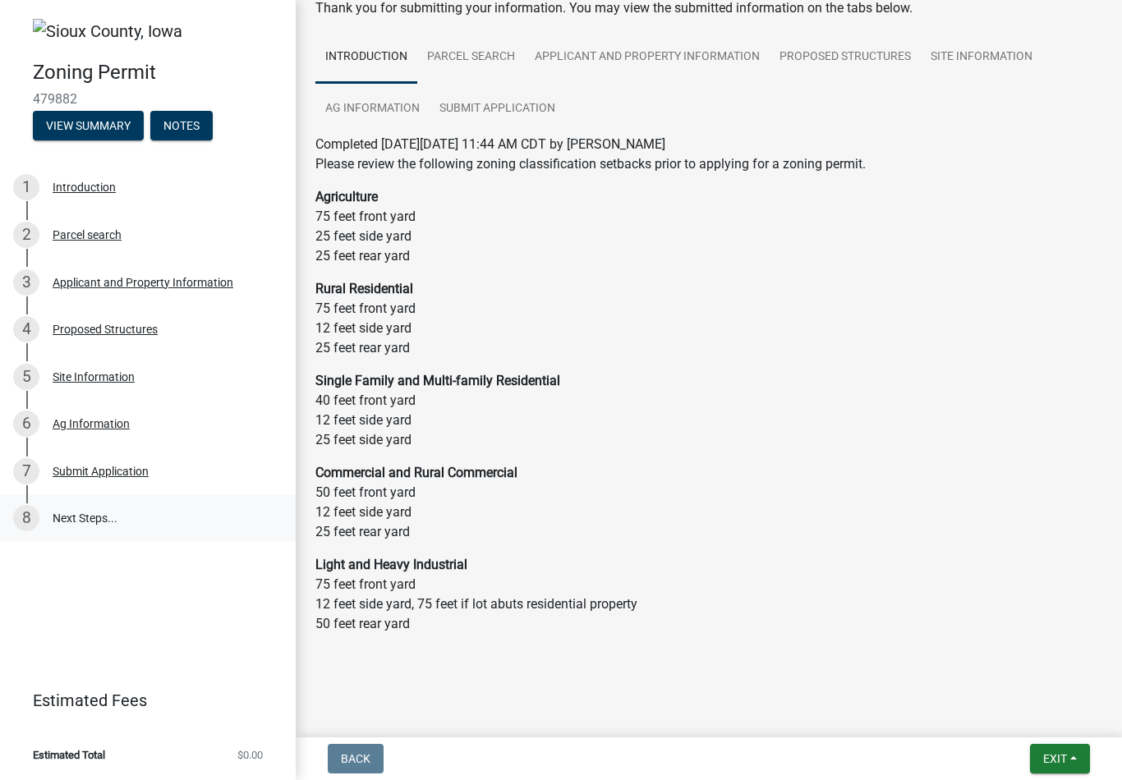
click at [94, 521] on link "8 Next Steps..." at bounding box center [148, 519] width 296 height 48
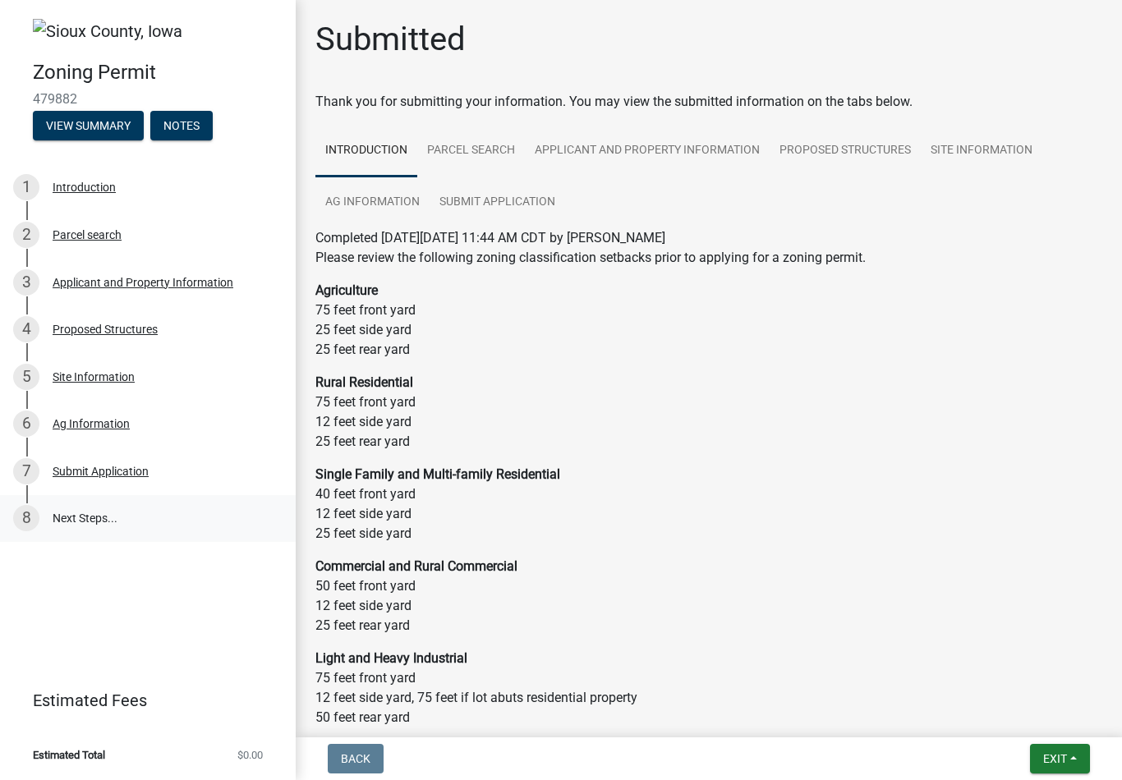
scroll to position [0, 0]
